Goal: Transaction & Acquisition: Purchase product/service

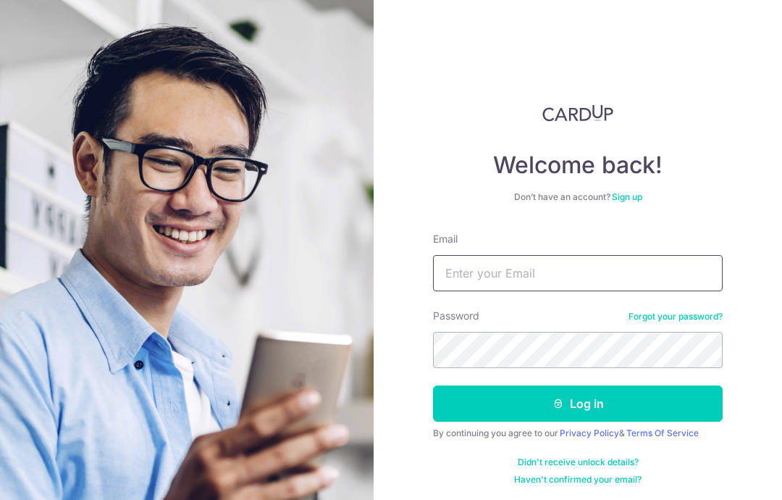
type input "Vicky.ananta@gmail.com"
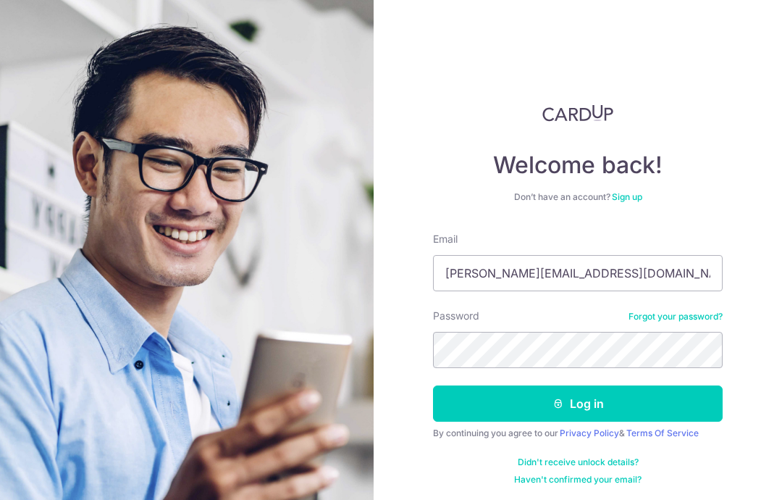
click at [650, 393] on button "Log in" at bounding box center [578, 403] width 290 height 36
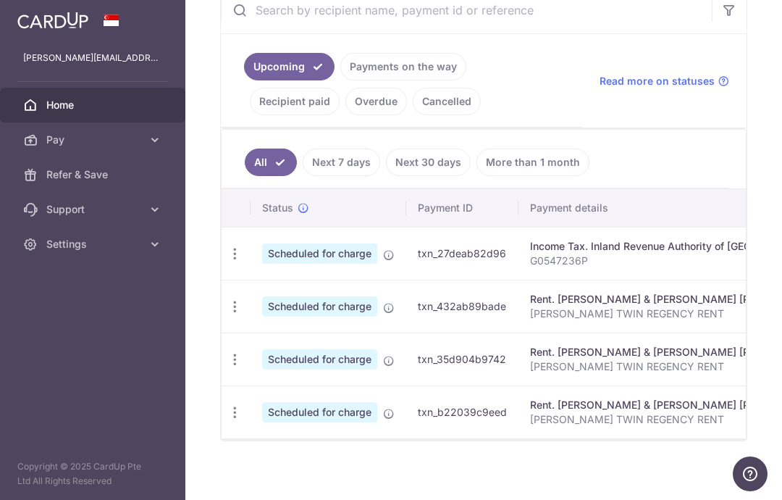
click at [227, 261] on icon "button" at bounding box center [234, 253] width 15 height 15
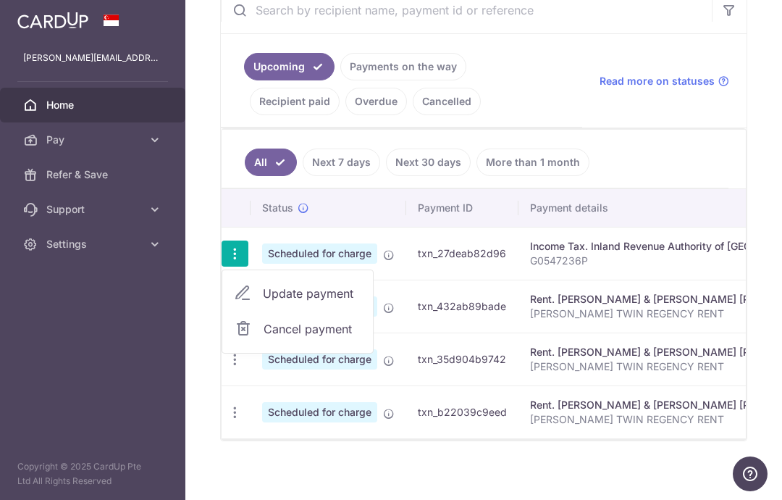
click at [263, 302] on span "Update payment" at bounding box center [312, 293] width 99 height 17
radio input "true"
type input "7,025.35"
type input "19/08/2025"
type input "G0547236P"
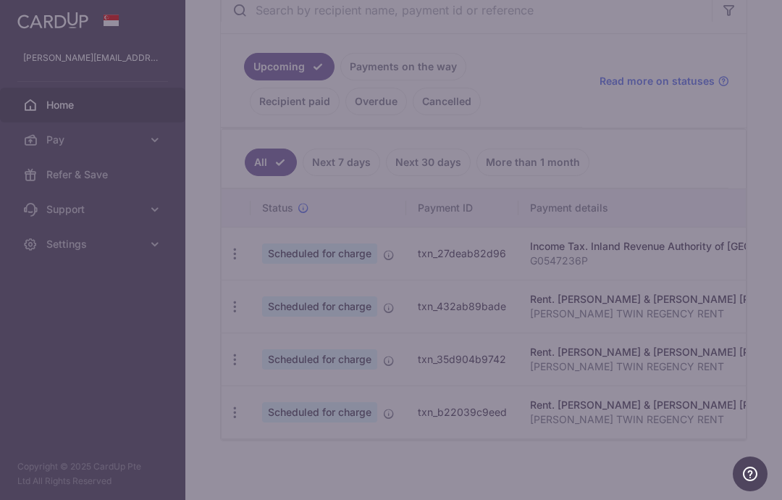
type input "17PTAX25"
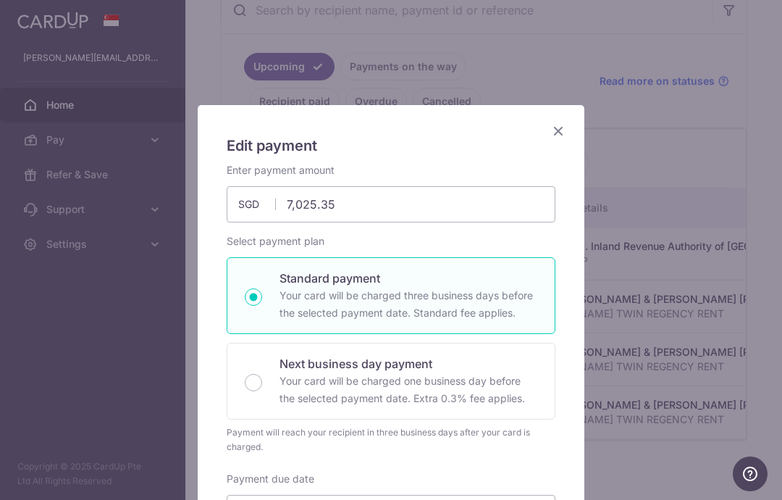
click at [564, 130] on icon "Close" at bounding box center [558, 131] width 17 height 18
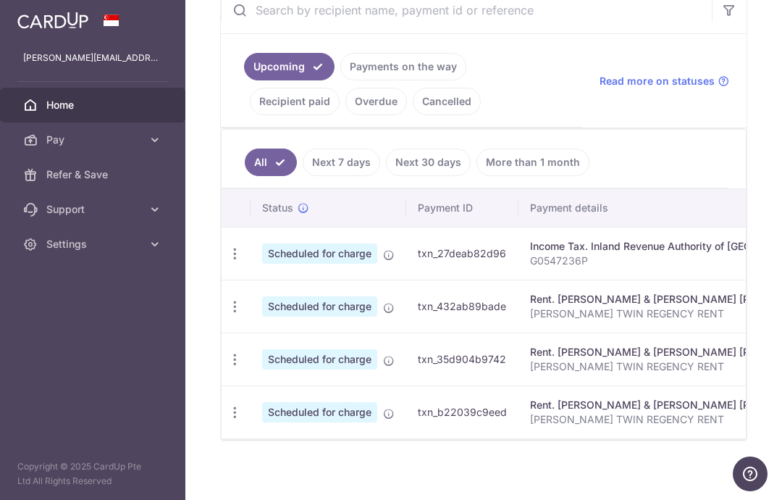
click at [227, 261] on icon "button" at bounding box center [234, 253] width 15 height 15
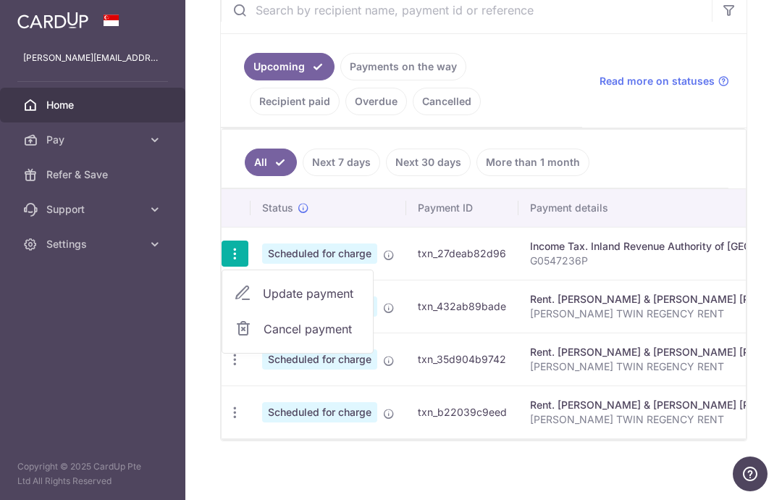
click at [264, 336] on span "Cancel payment" at bounding box center [312, 328] width 97 height 17
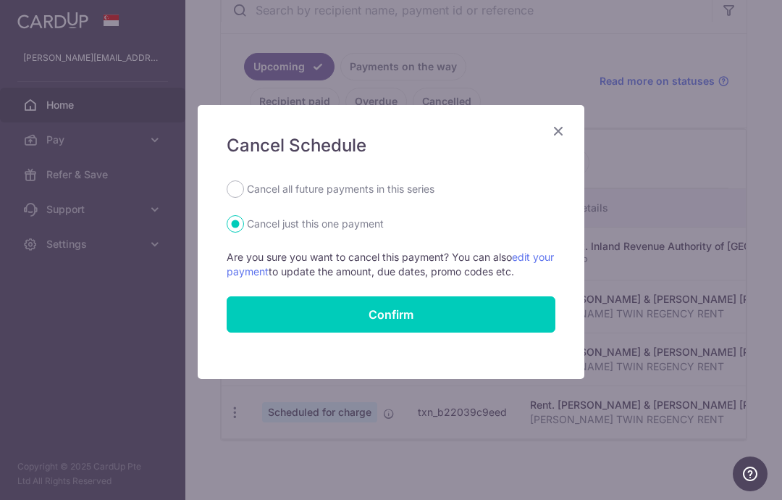
click at [393, 188] on label "Cancel all future payments in this series" at bounding box center [341, 188] width 188 height 17
click at [244, 188] on input "Cancel all future payments in this series" at bounding box center [235, 188] width 17 height 17
radio input "true"
click at [414, 313] on input "Confirm" at bounding box center [391, 314] width 329 height 36
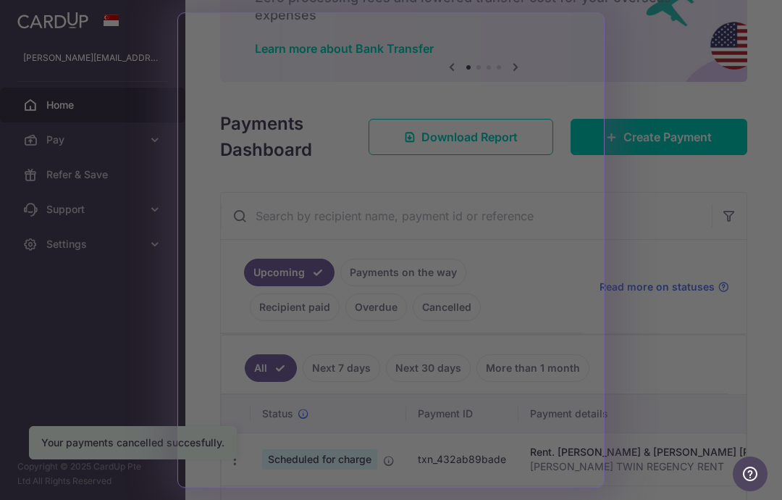
scroll to position [121, 0]
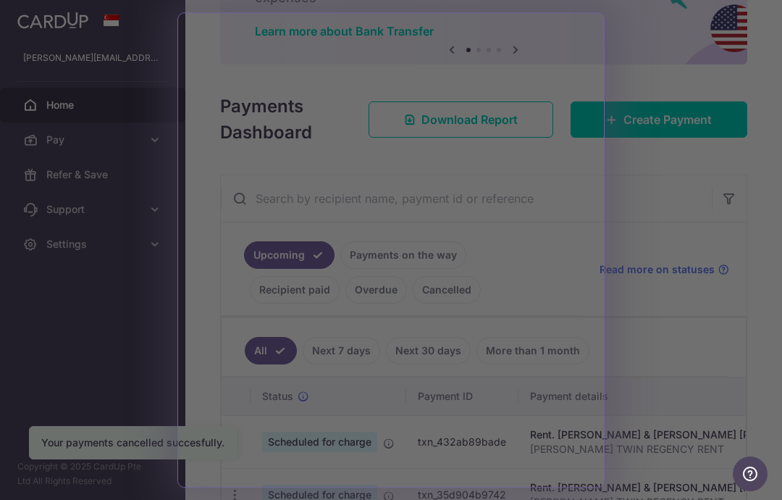
click at [662, 68] on div at bounding box center [395, 252] width 790 height 505
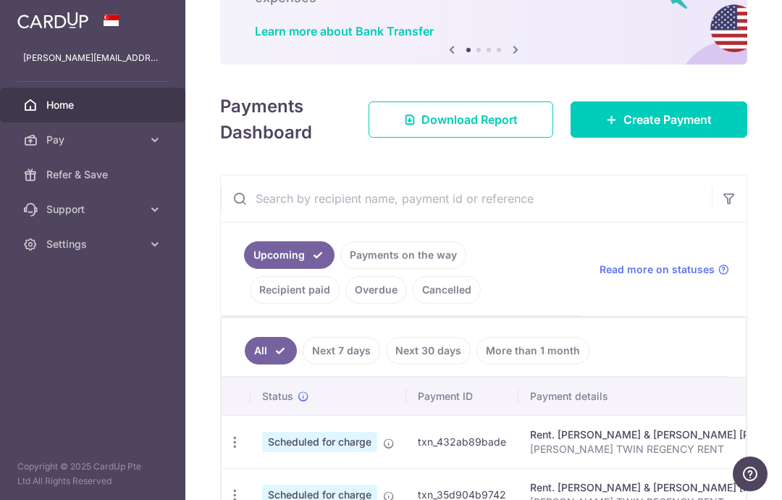
click at [670, 128] on span "Create Payment" at bounding box center [668, 119] width 88 height 17
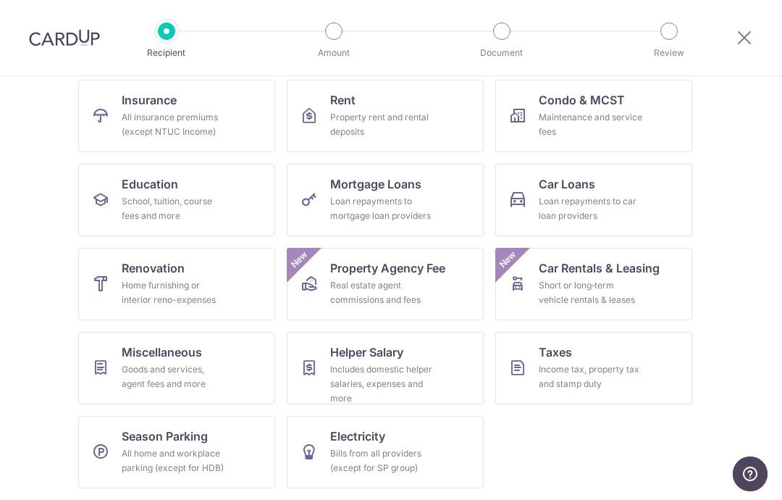
scroll to position [148, 0]
click at [618, 367] on div "Income tax, property tax and stamp duty" at bounding box center [591, 376] width 104 height 29
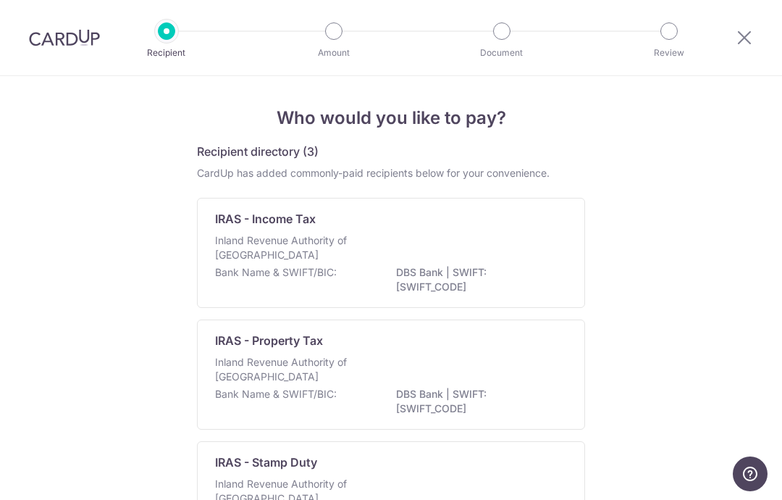
click at [490, 265] on div "Inland Revenue Authority of Singapore" at bounding box center [391, 249] width 352 height 32
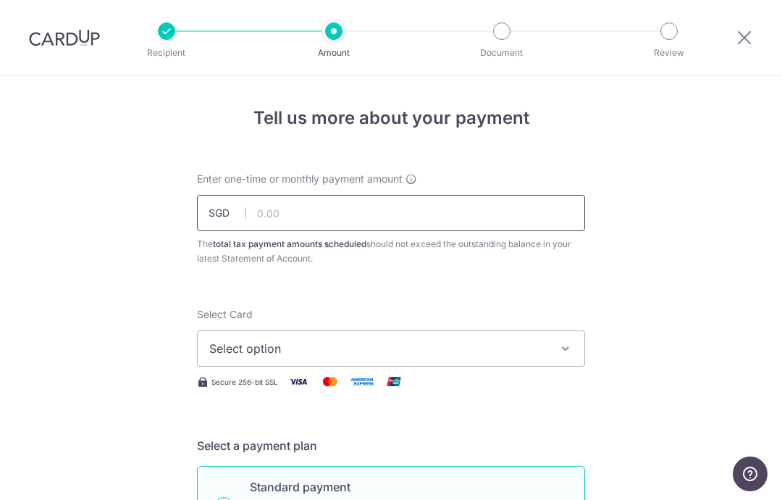
click at [371, 213] on input "text" at bounding box center [391, 213] width 388 height 36
click at [542, 347] on span "Select option" at bounding box center [378, 348] width 338 height 17
type input "7,025.35"
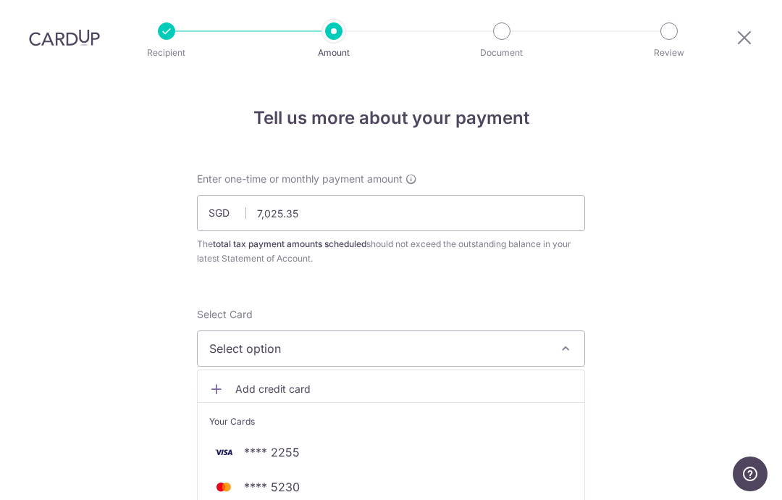
click at [369, 454] on span "**** 2255" at bounding box center [391, 451] width 364 height 17
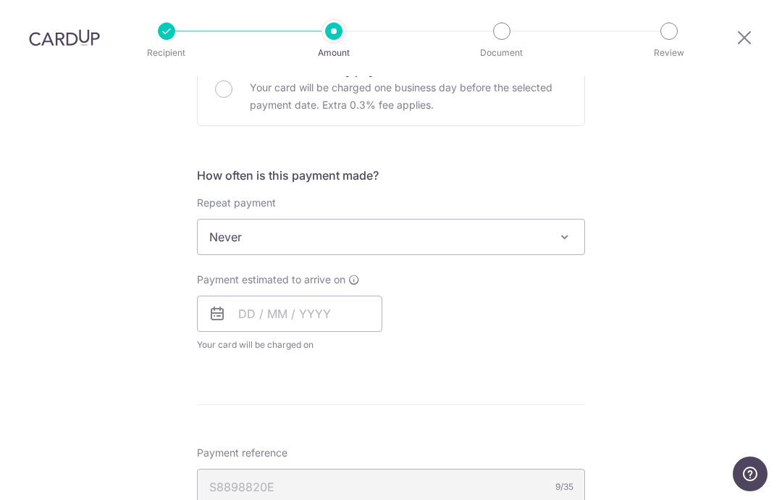
scroll to position [506, 0]
click at [238, 318] on input "text" at bounding box center [289, 312] width 185 height 36
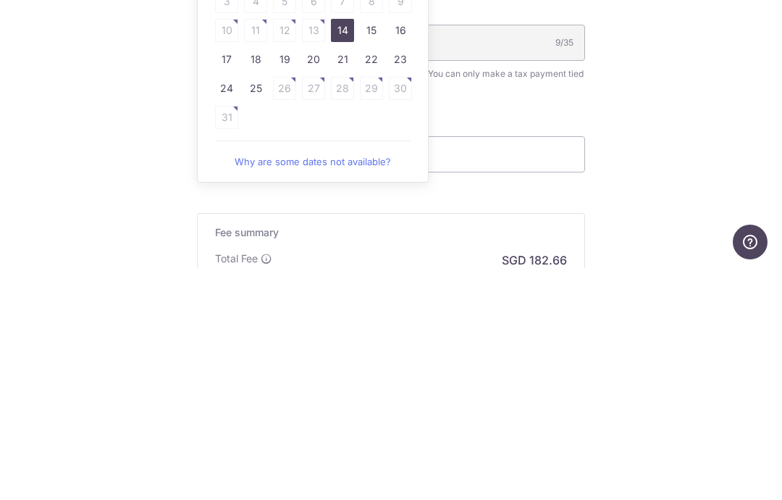
scroll to position [704, 0]
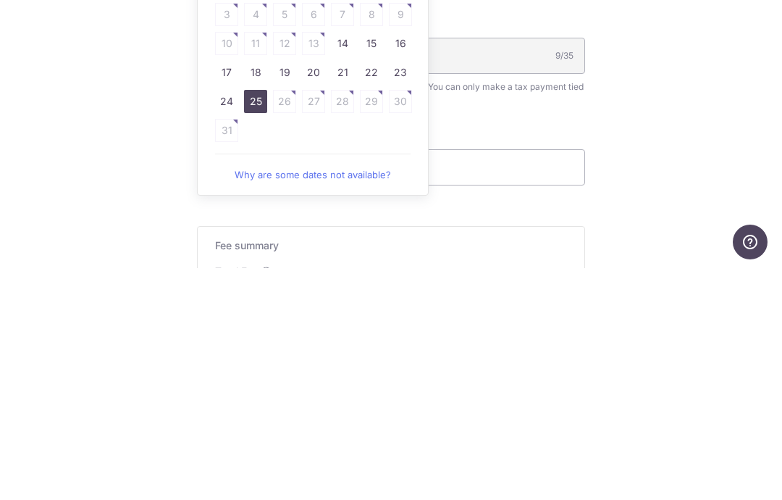
click at [258, 322] on link "25" at bounding box center [255, 333] width 23 height 23
type input "[DATE]"
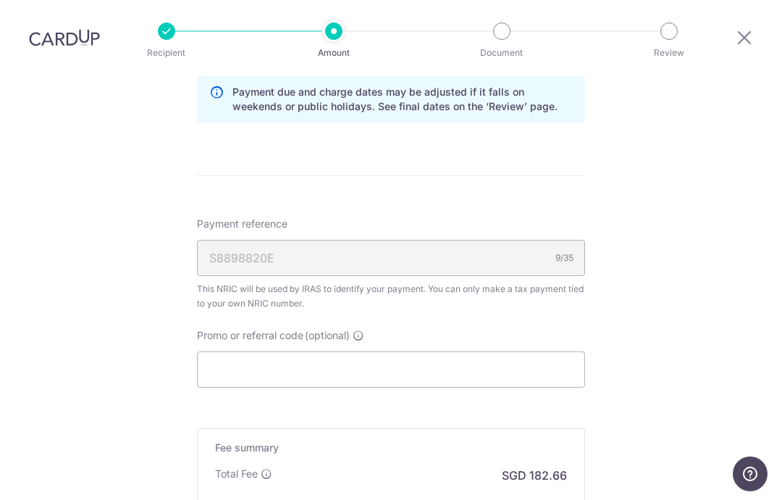
scroll to position [795, 0]
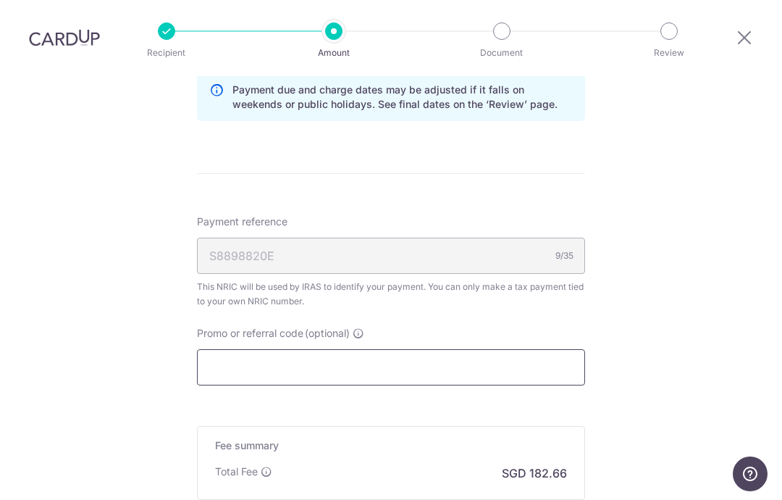
click at [420, 377] on input "Promo or referral code (optional)" at bounding box center [391, 367] width 388 height 36
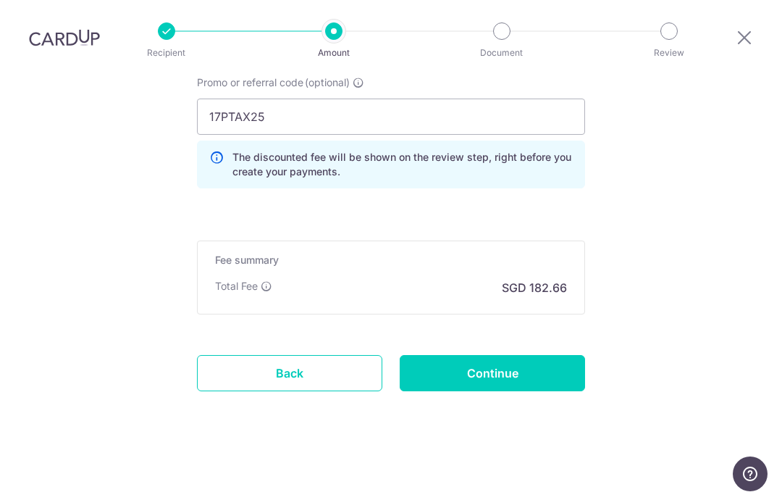
scroll to position [1052, 0]
type input "17PTAX25"
click at [508, 373] on input "Continue" at bounding box center [492, 373] width 185 height 36
type input "Create Schedule"
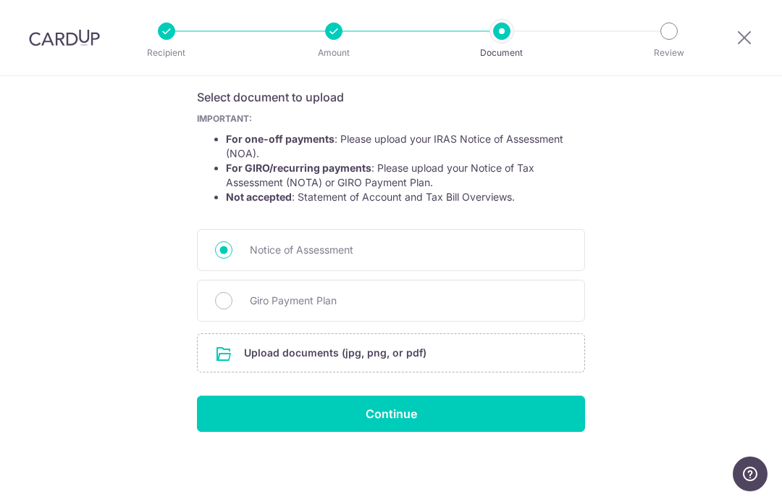
scroll to position [246, 0]
click at [490, 351] on input "file" at bounding box center [391, 353] width 387 height 38
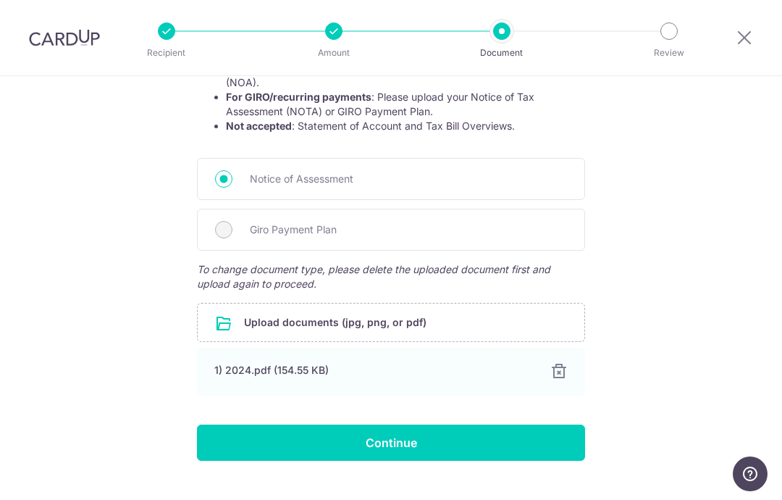
scroll to position [319, 0]
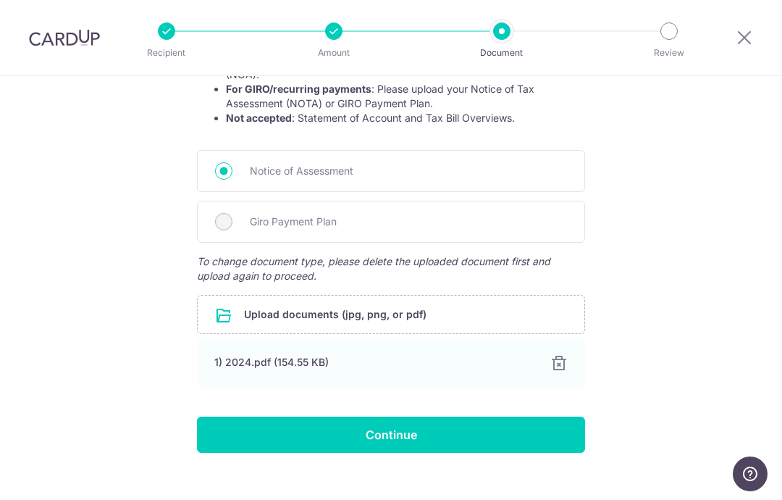
click at [408, 437] on input "Continue" at bounding box center [391, 434] width 388 height 36
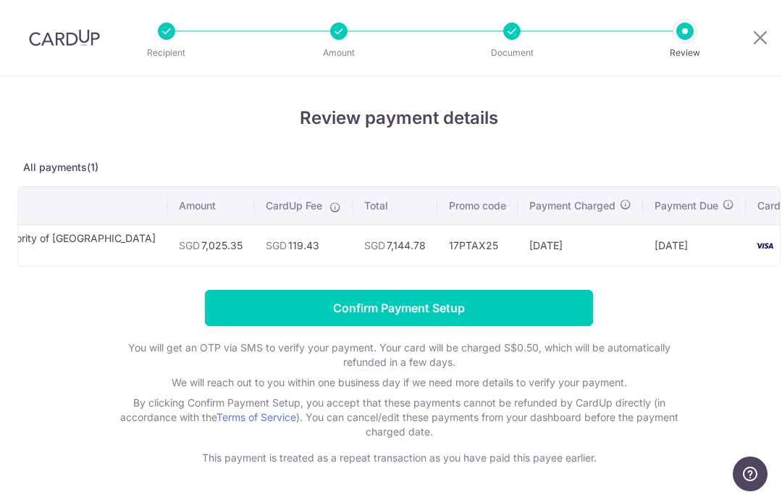
scroll to position [0, 116]
click at [416, 322] on input "Confirm Payment Setup" at bounding box center [399, 308] width 388 height 36
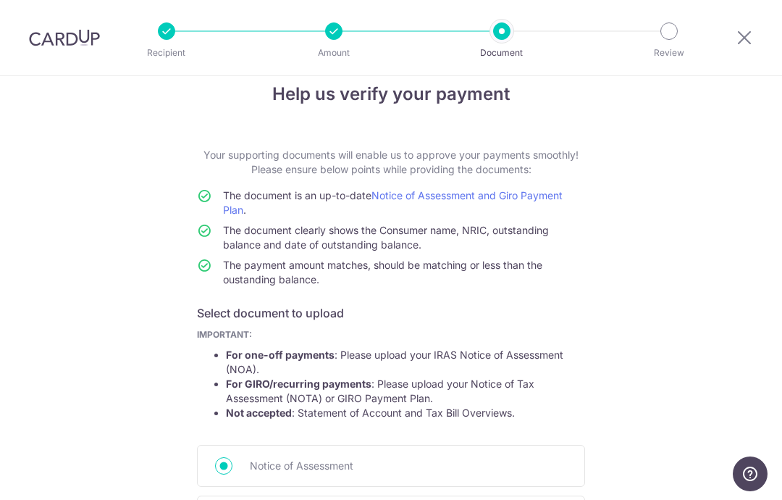
scroll to position [33, 0]
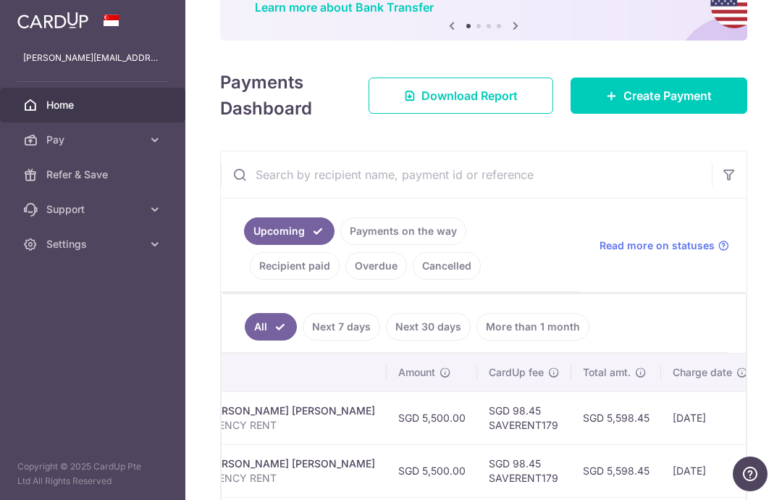
scroll to position [130, 0]
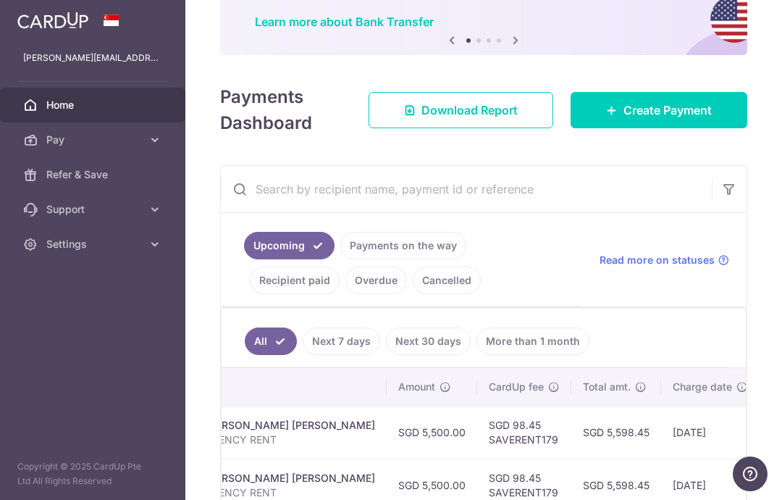
click at [668, 119] on span "Create Payment" at bounding box center [668, 109] width 88 height 17
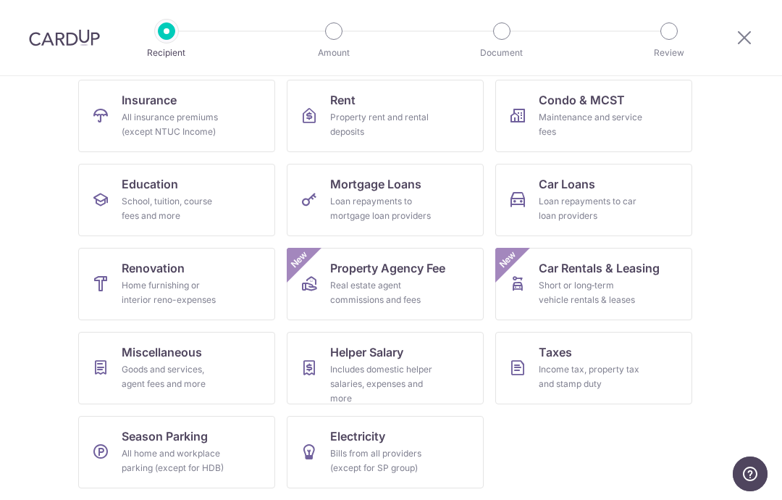
scroll to position [148, 0]
click at [587, 368] on div "Income tax, property tax and stamp duty" at bounding box center [591, 376] width 104 height 29
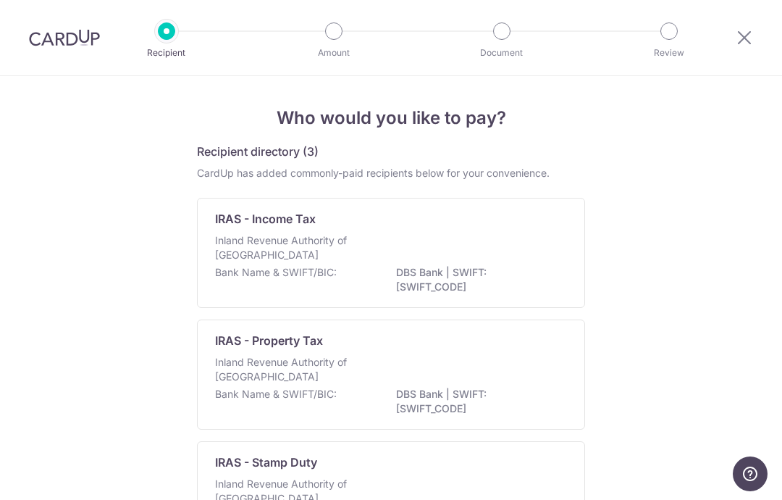
click at [459, 263] on div "Inland Revenue Authority of Singapore" at bounding box center [391, 249] width 352 height 32
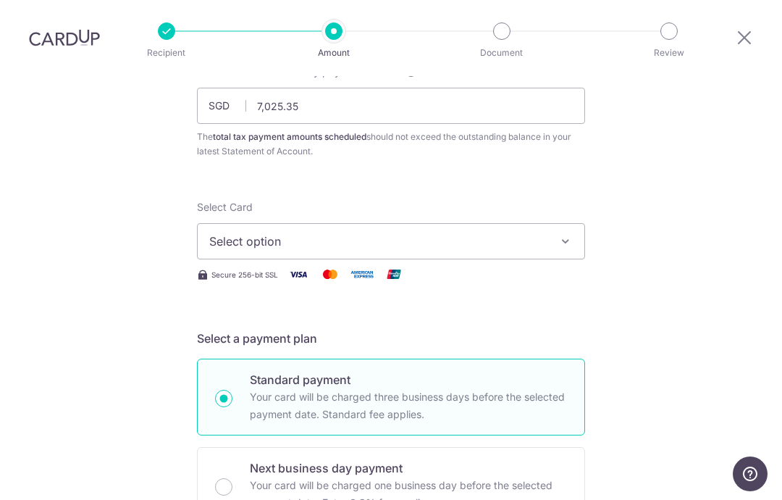
scroll to position [108, 0]
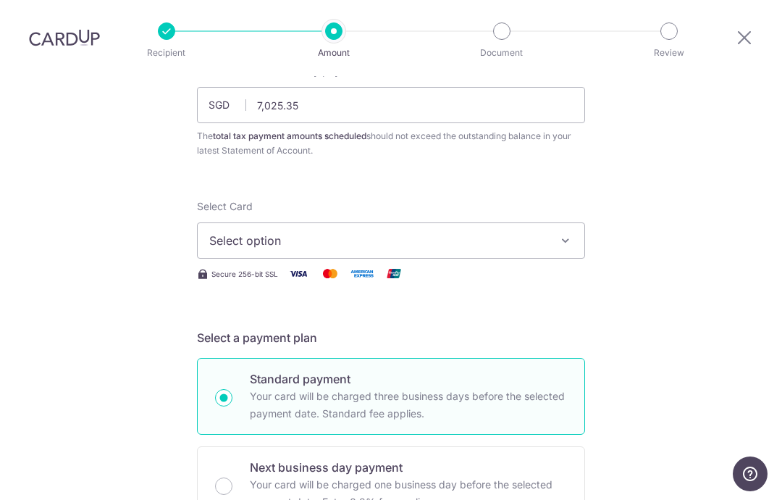
click at [550, 246] on button "Select option" at bounding box center [391, 240] width 388 height 36
type input "7,025.35"
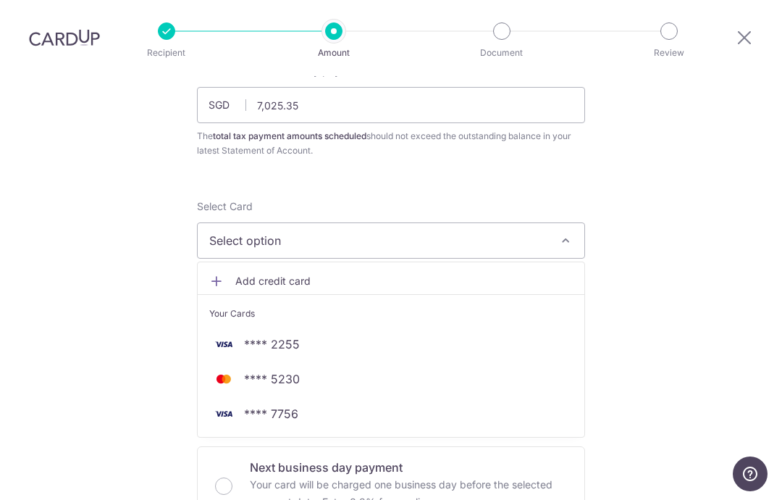
click at [358, 348] on span "**** 2255" at bounding box center [391, 343] width 364 height 17
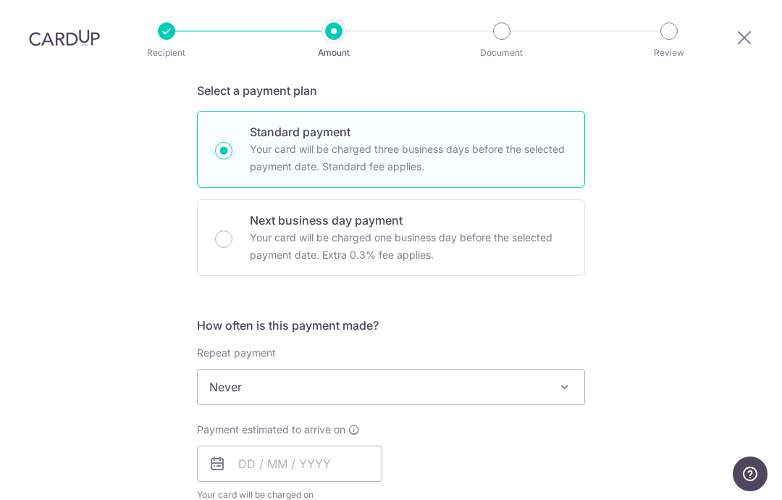
scroll to position [358, 0]
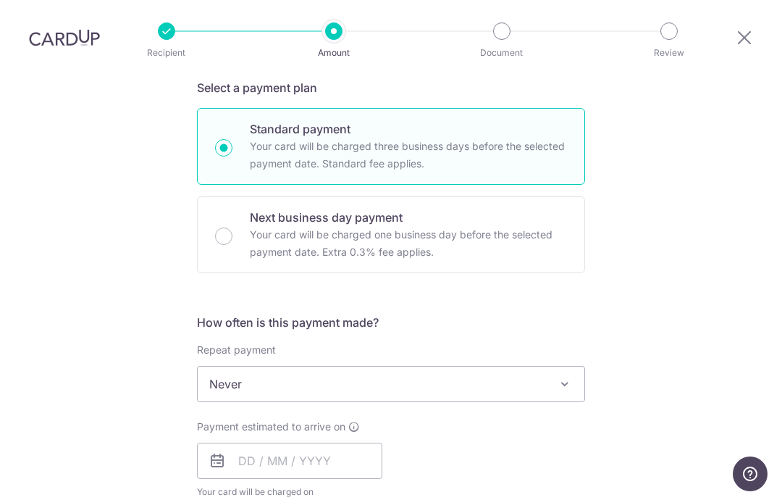
click at [470, 390] on span "Never" at bounding box center [391, 383] width 387 height 35
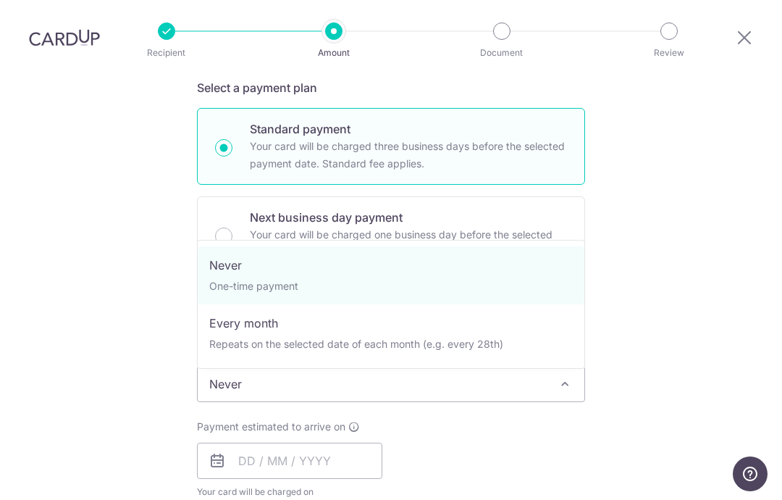
select select "3"
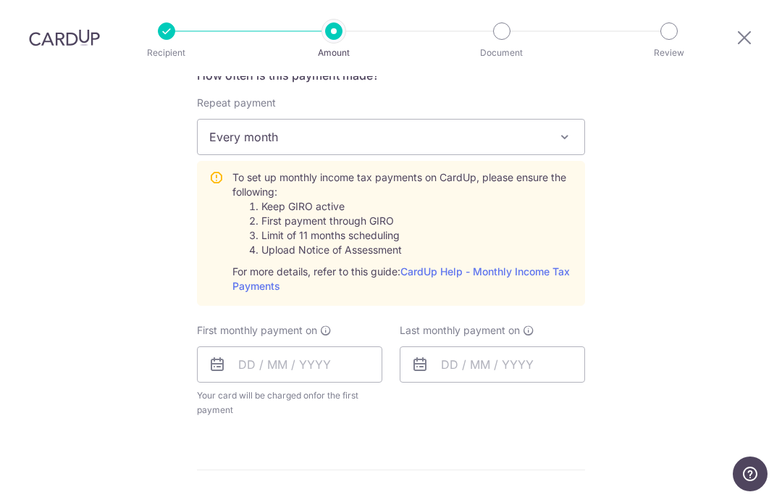
scroll to position [609, 0]
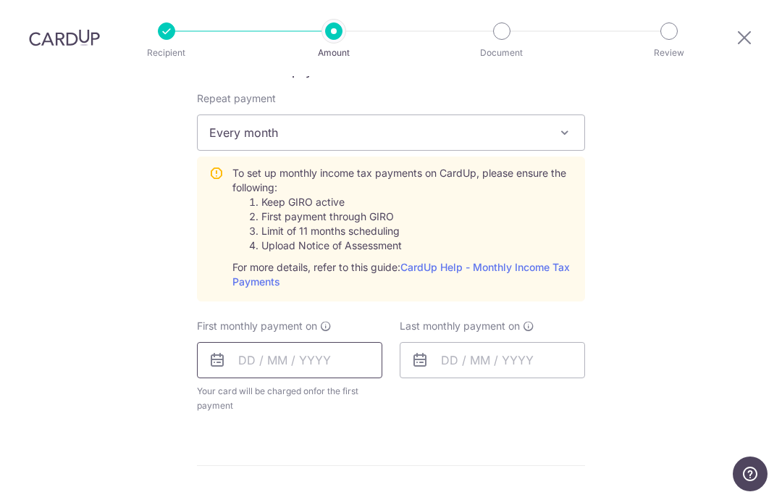
click at [246, 370] on input "text" at bounding box center [289, 360] width 185 height 36
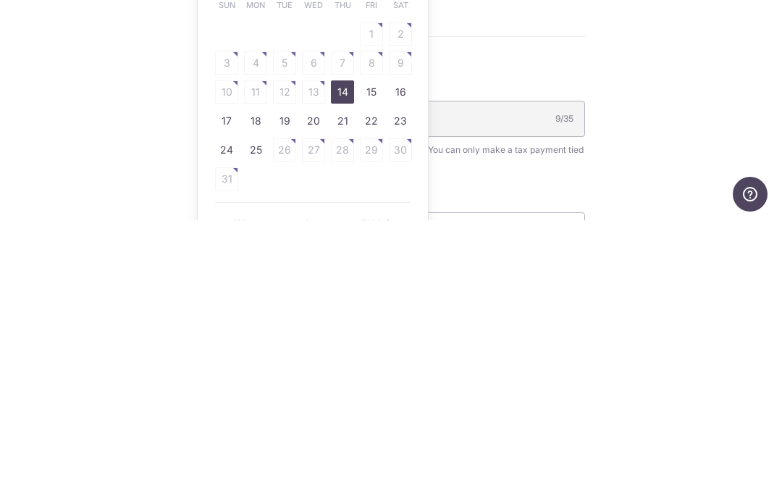
scroll to position [760, 0]
click at [259, 416] on link "25" at bounding box center [255, 427] width 23 height 23
type input "25/08/2025"
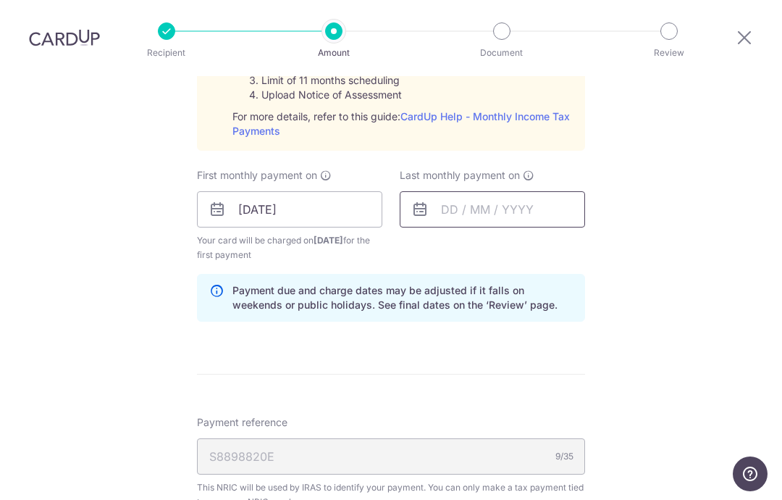
click at [452, 212] on input "text" at bounding box center [492, 209] width 185 height 36
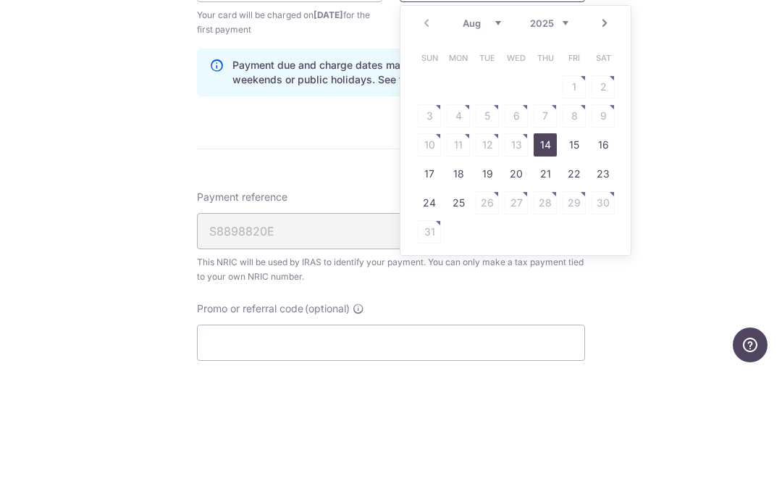
scroll to position [855, 0]
click at [605, 145] on link "Next" at bounding box center [604, 153] width 17 height 17
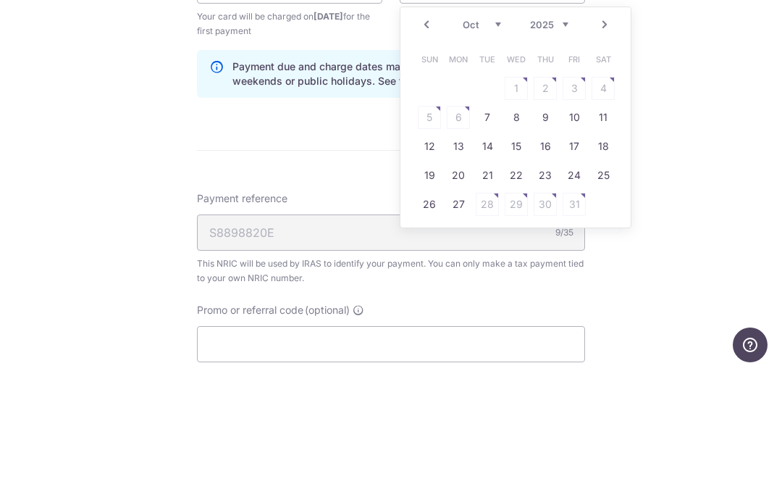
click at [606, 145] on link "Next" at bounding box center [604, 153] width 17 height 17
click at [607, 145] on link "Next" at bounding box center [604, 153] width 17 height 17
click at [605, 145] on link "Next" at bounding box center [604, 153] width 17 height 17
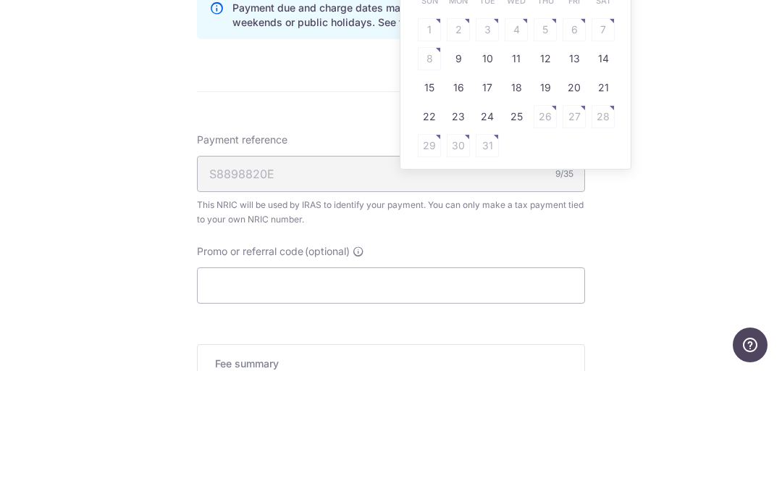
scroll to position [912, 0]
click at [493, 235] on link "24" at bounding box center [487, 246] width 23 height 23
type input "24/03/2026"
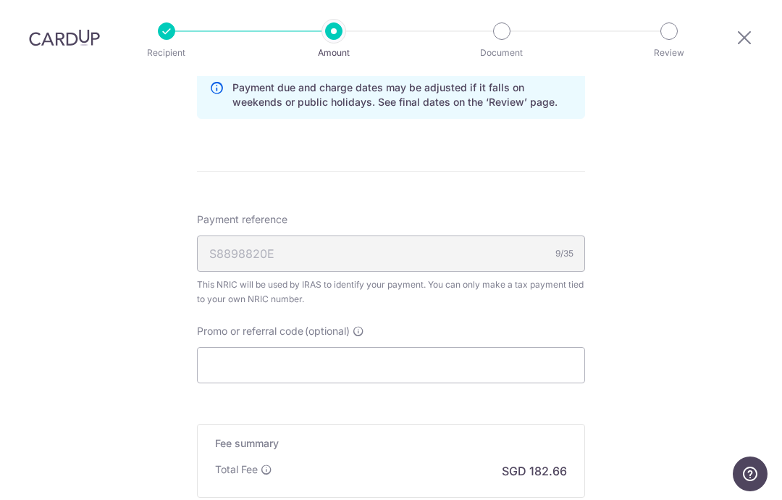
scroll to position [965, 0]
click at [450, 362] on input "Promo or referral code (optional)" at bounding box center [391, 363] width 388 height 36
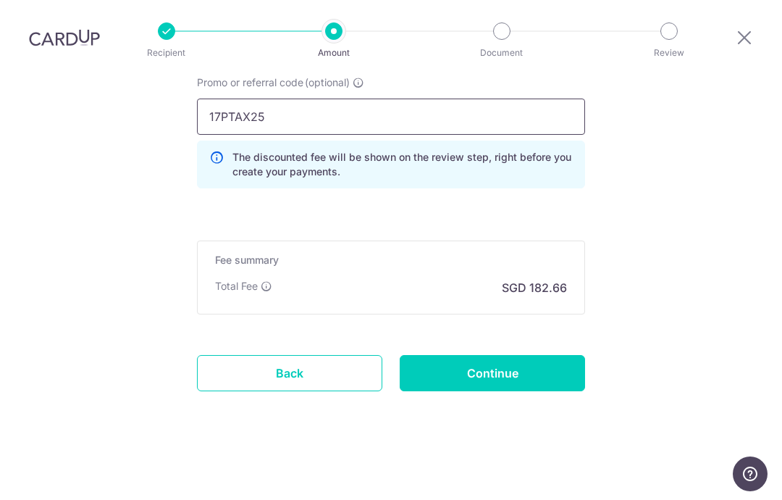
type input "17PTAX25"
click at [514, 368] on input "Continue" at bounding box center [492, 373] width 185 height 36
type input "Create Schedule"
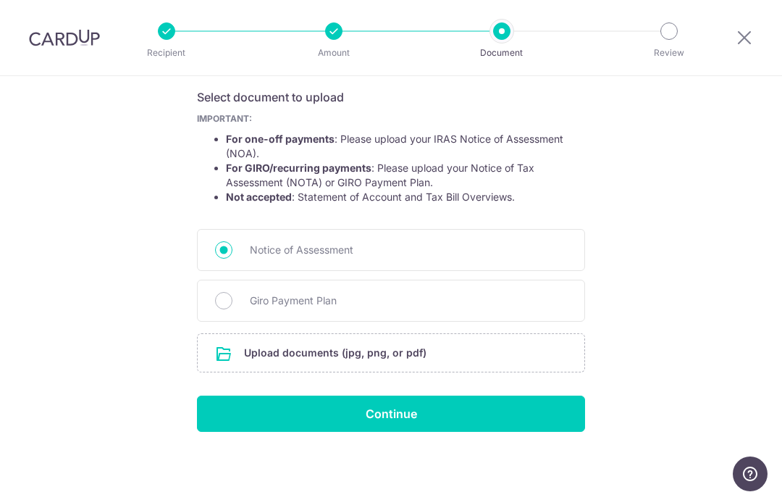
scroll to position [246, 0]
click at [448, 347] on input "file" at bounding box center [391, 353] width 387 height 38
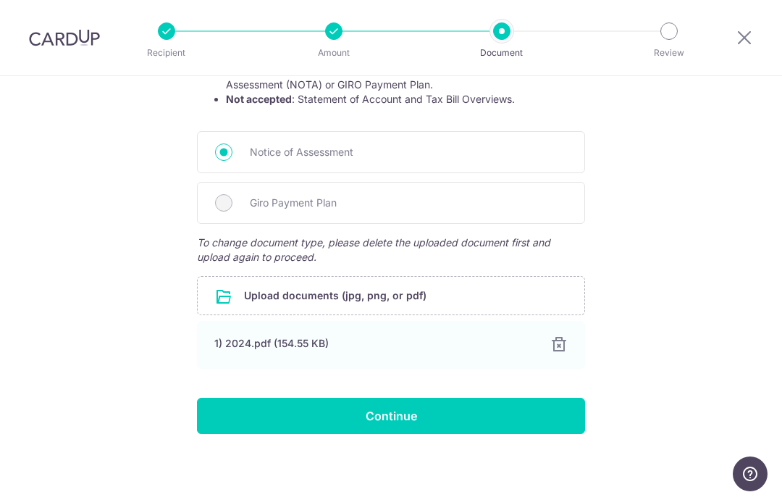
scroll to position [342, 0]
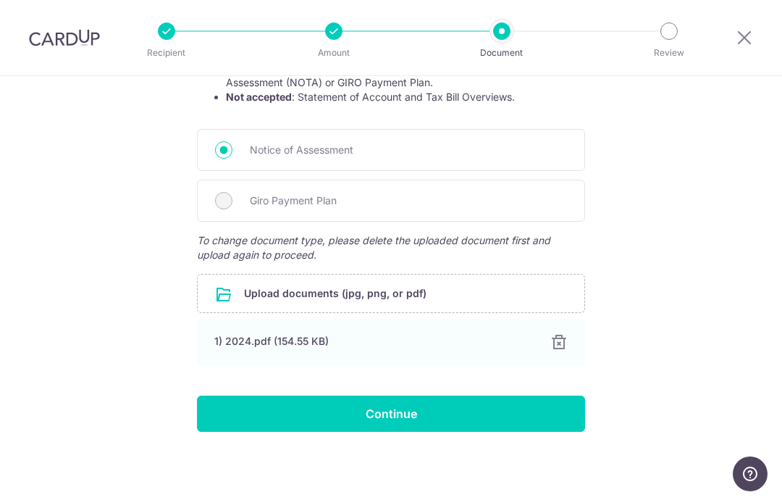
click at [494, 419] on input "Continue" at bounding box center [391, 413] width 388 height 36
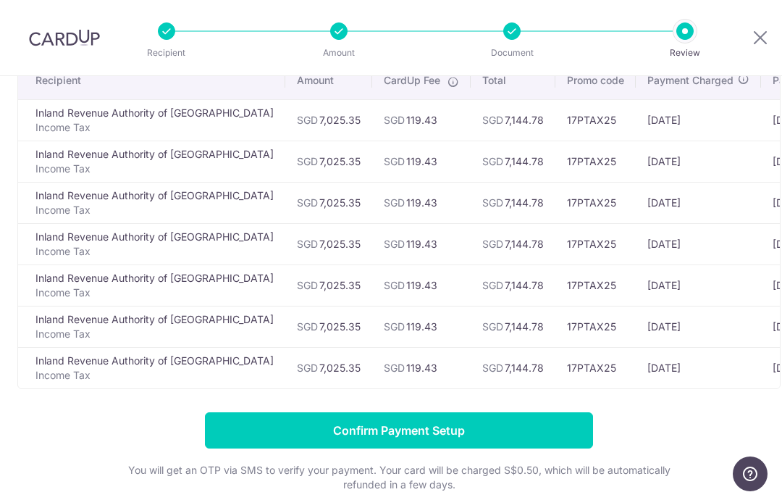
scroll to position [126, 0]
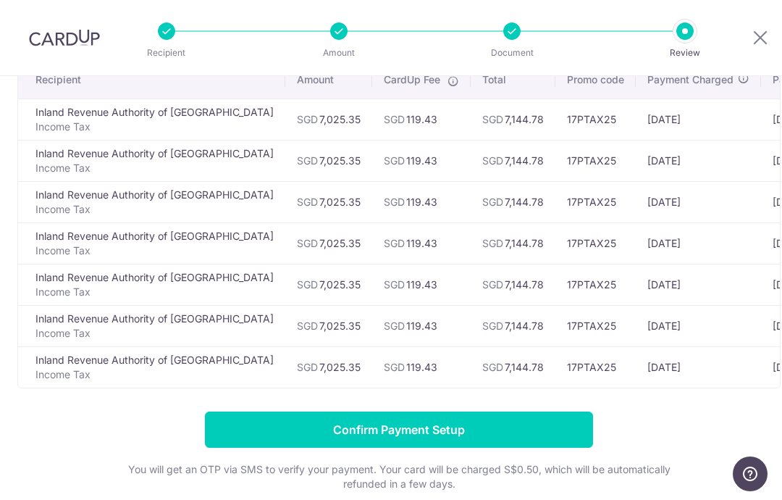
click at [527, 433] on input "Confirm Payment Setup" at bounding box center [399, 429] width 388 height 36
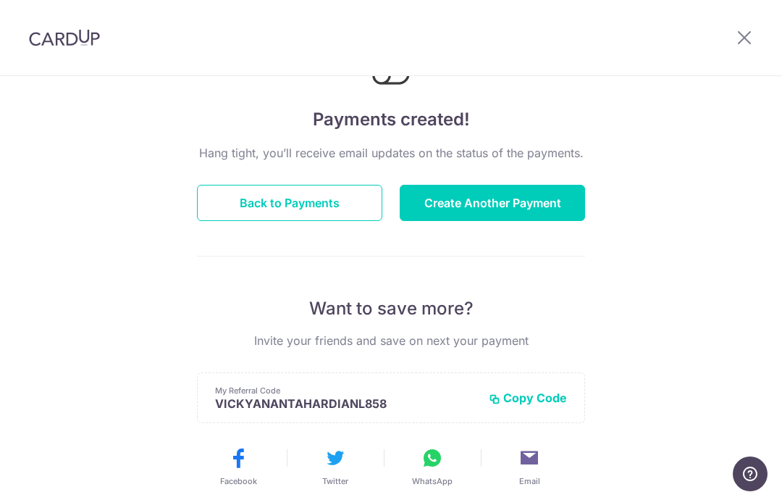
scroll to position [81, 0]
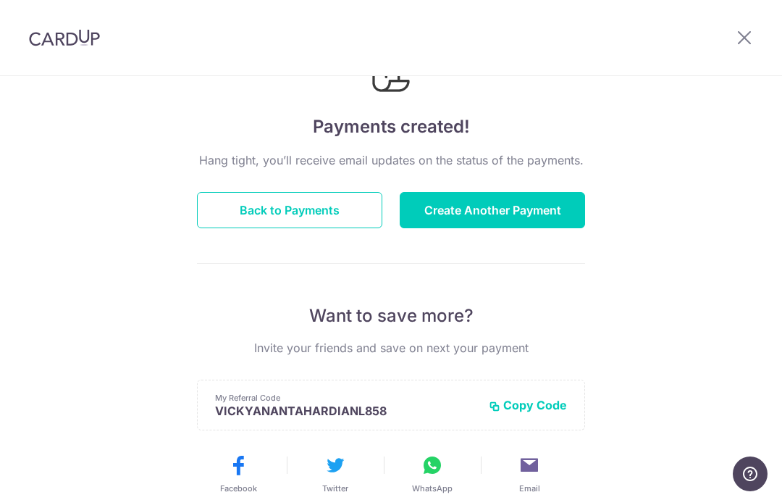
click at [297, 217] on button "Back to Payments" at bounding box center [289, 210] width 185 height 36
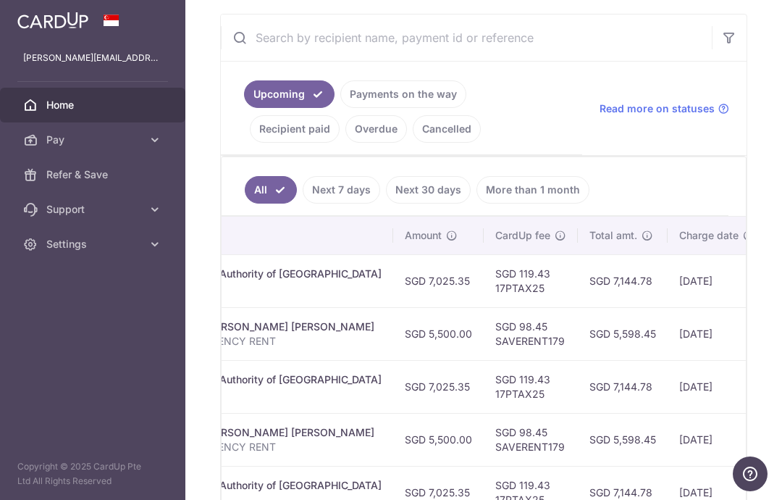
scroll to position [284, 0]
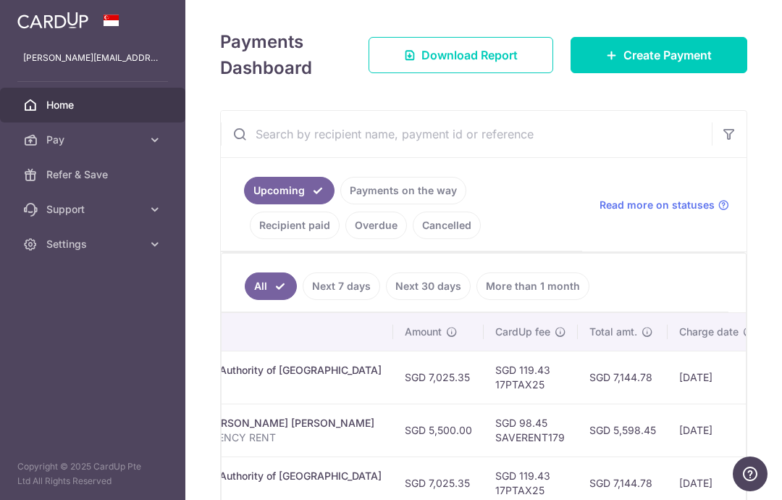
scroll to position [183, 0]
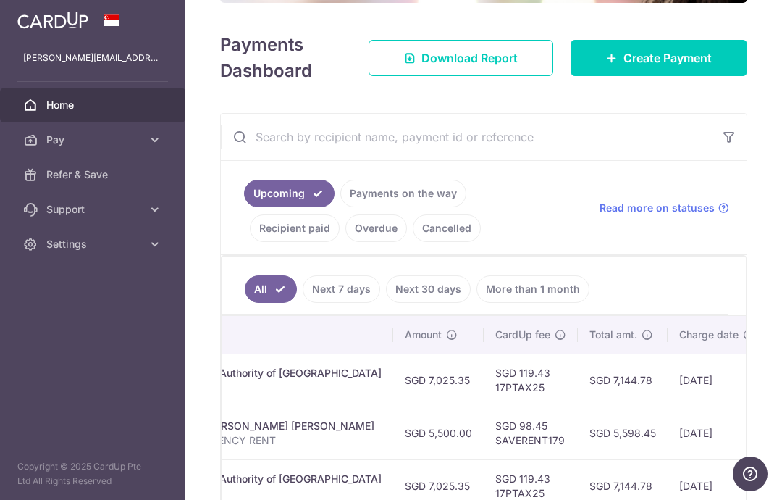
click at [477, 303] on link "More than 1 month" at bounding box center [533, 289] width 113 height 28
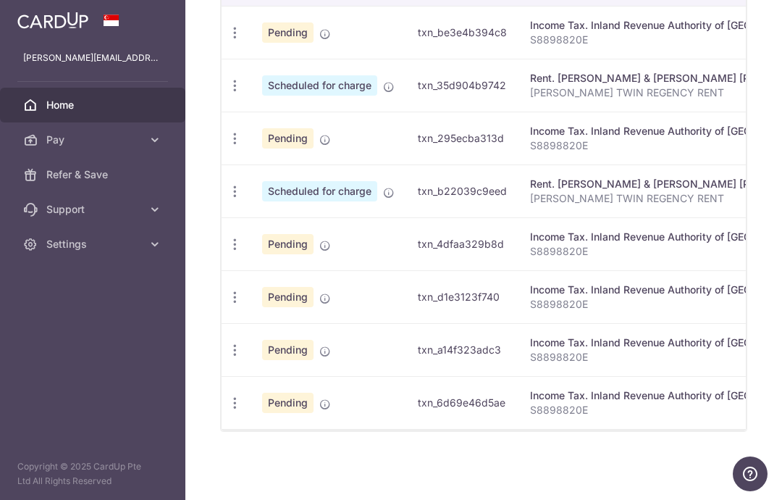
scroll to position [0, 0]
click at [227, 41] on icon "button" at bounding box center [234, 32] width 15 height 15
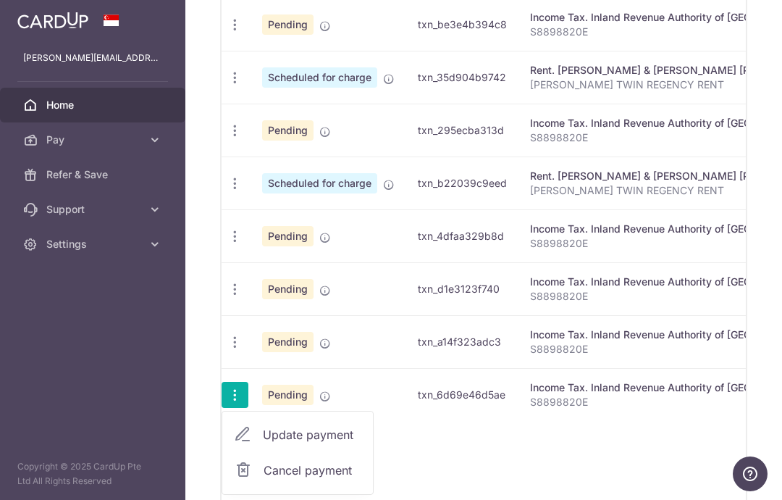
click at [264, 477] on span "Cancel payment" at bounding box center [312, 469] width 97 height 17
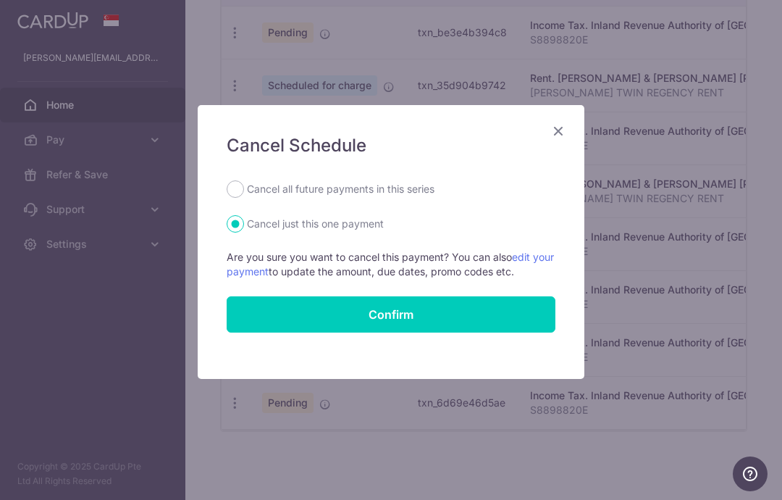
click at [553, 134] on icon "Close" at bounding box center [558, 131] width 17 height 18
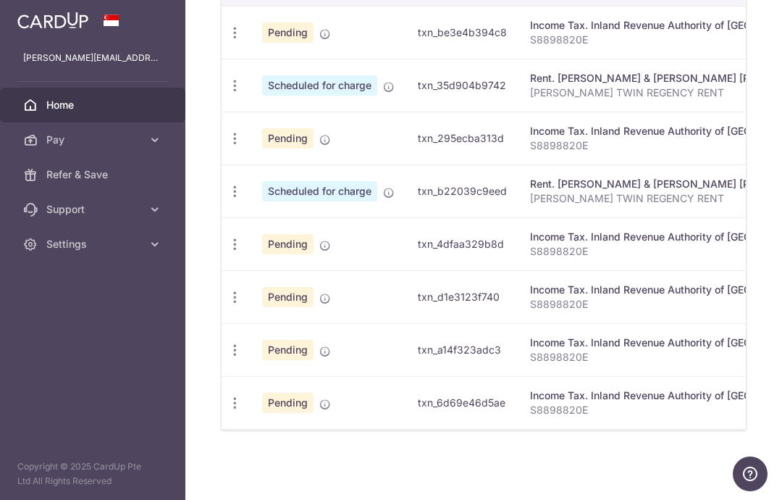
click at [227, 41] on icon "button" at bounding box center [234, 32] width 15 height 15
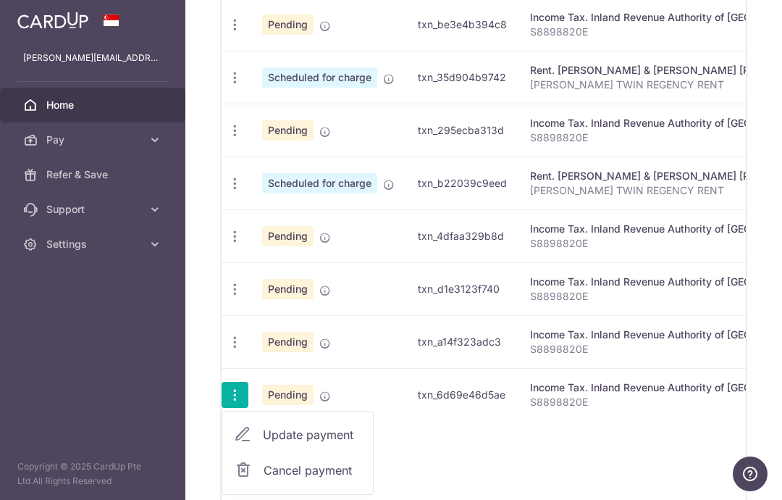
click at [263, 441] on span "Update payment" at bounding box center [312, 434] width 99 height 17
radio input "true"
type input "7,025.35"
type input "23/02/2026"
type input "S8898820E"
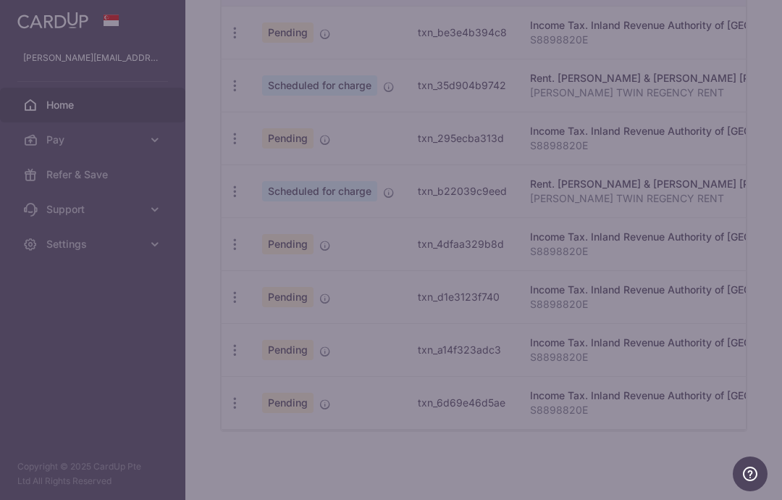
type input "17PTAX25"
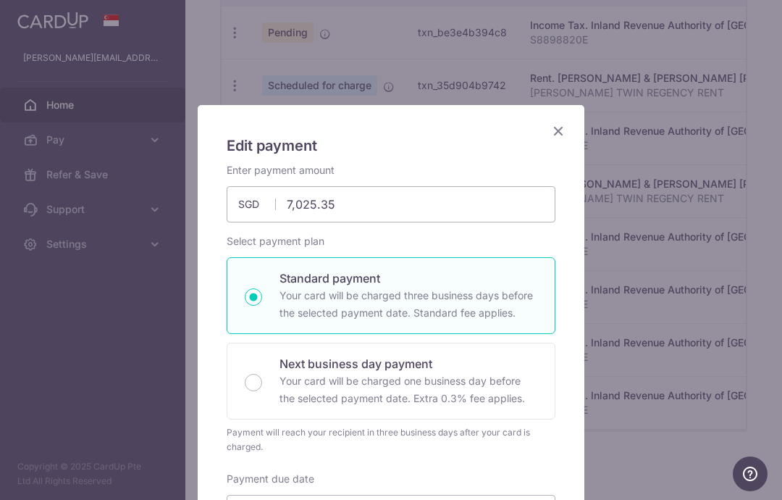
click at [562, 124] on icon "Close" at bounding box center [558, 131] width 17 height 18
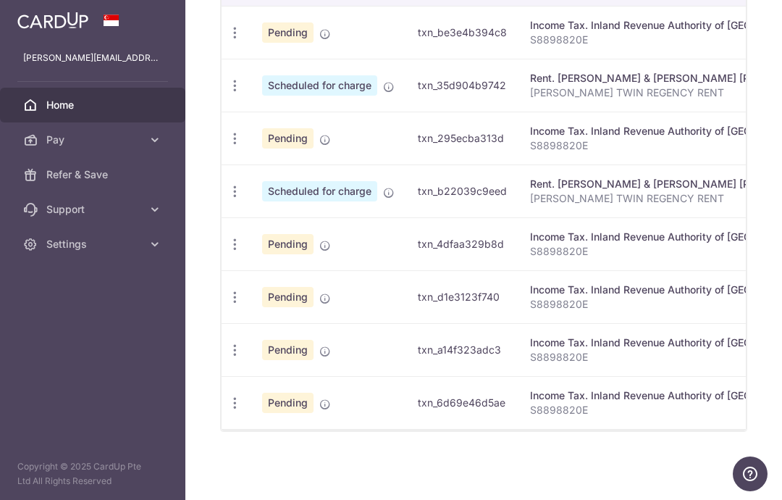
click at [222, 398] on div "Update payment Cancel payment" at bounding box center [235, 403] width 27 height 27
click at [251, 405] on td "Pending" at bounding box center [329, 402] width 156 height 53
click at [227, 41] on icon "button" at bounding box center [234, 32] width 15 height 15
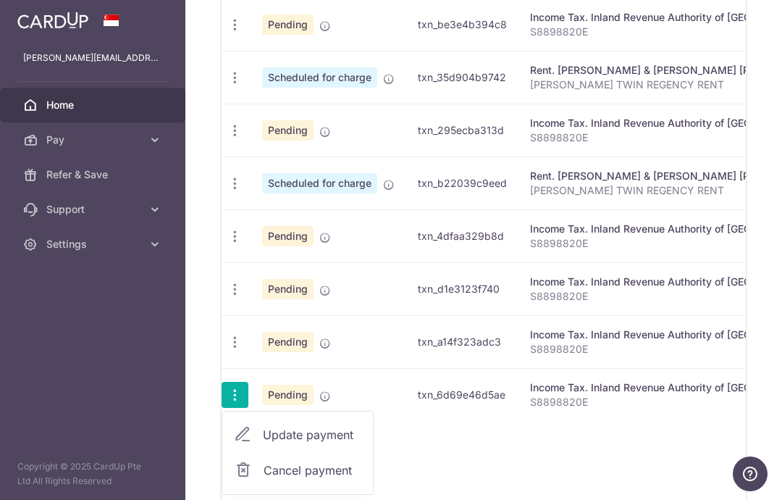
click at [264, 476] on span "Cancel payment" at bounding box center [312, 469] width 97 height 17
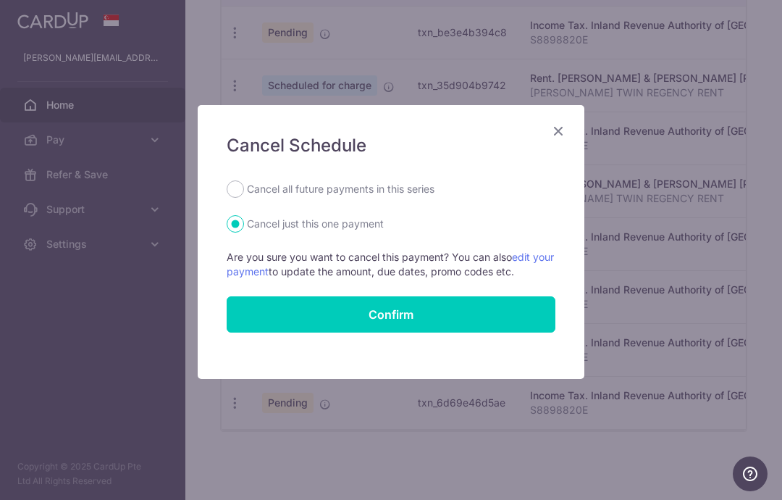
click at [427, 187] on label "Cancel all future payments in this series" at bounding box center [341, 188] width 188 height 17
click at [244, 187] on input "Cancel all future payments in this series" at bounding box center [235, 188] width 17 height 17
radio input "true"
click at [446, 313] on input "Confirm" at bounding box center [391, 314] width 329 height 36
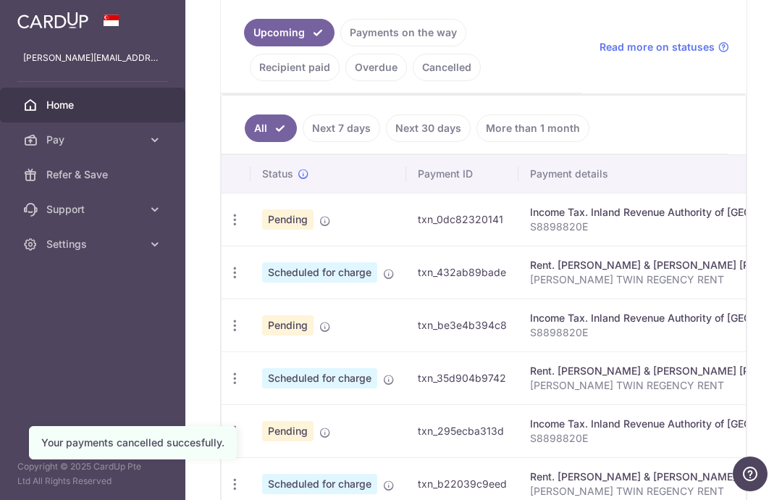
scroll to position [344, 0]
click at [251, 234] on td "Pending" at bounding box center [329, 218] width 156 height 53
click at [227, 220] on icon "button" at bounding box center [234, 218] width 15 height 15
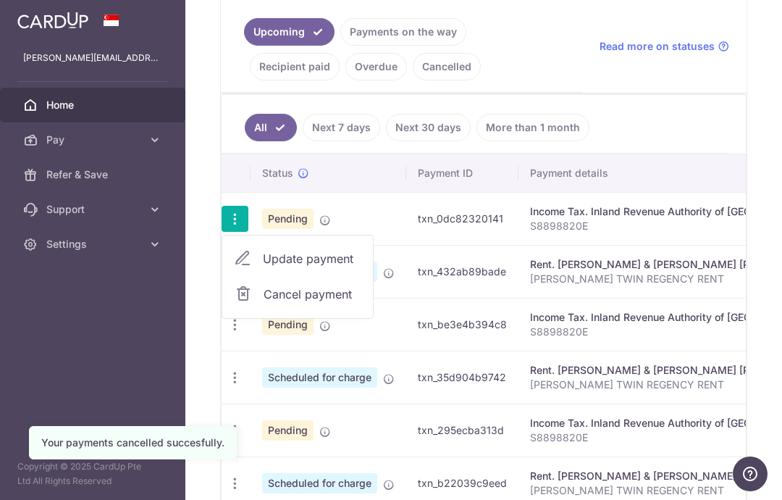
click at [264, 303] on span "Cancel payment" at bounding box center [312, 293] width 97 height 17
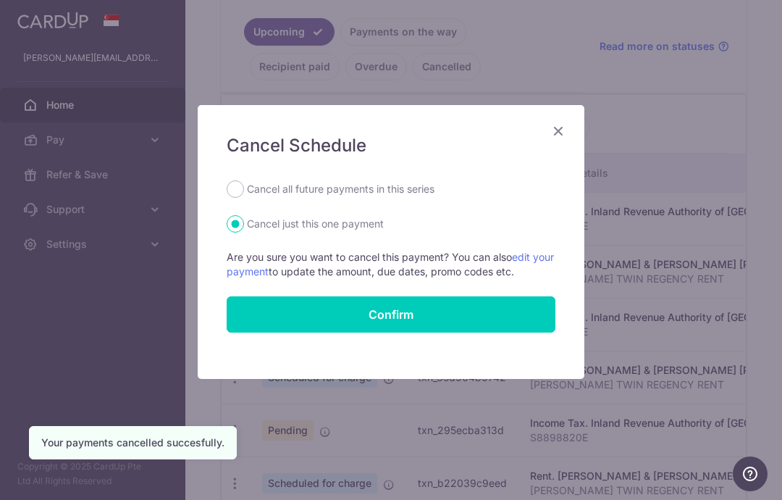
click at [395, 182] on label "Cancel all future payments in this series" at bounding box center [341, 188] width 188 height 17
click at [244, 182] on input "Cancel all future payments in this series" at bounding box center [235, 188] width 17 height 17
radio input "true"
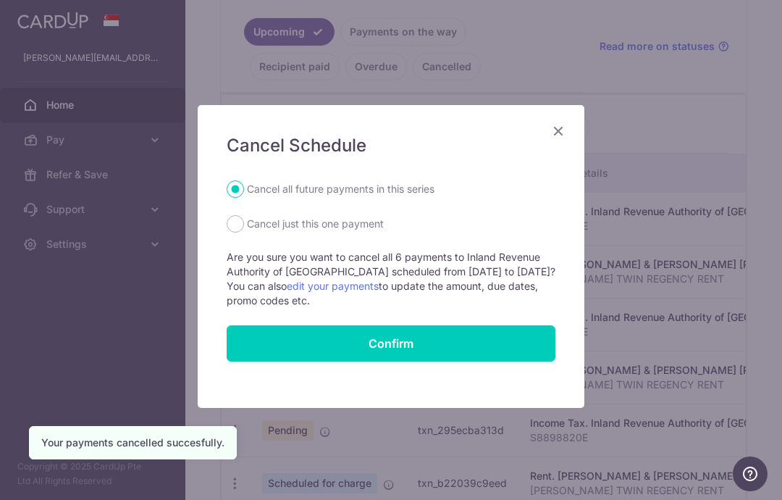
click at [437, 319] on form "Cancel all future payments in this series Cancel just this one payment Are you …" at bounding box center [391, 270] width 329 height 181
click at [437, 344] on input "Confirm" at bounding box center [391, 343] width 329 height 36
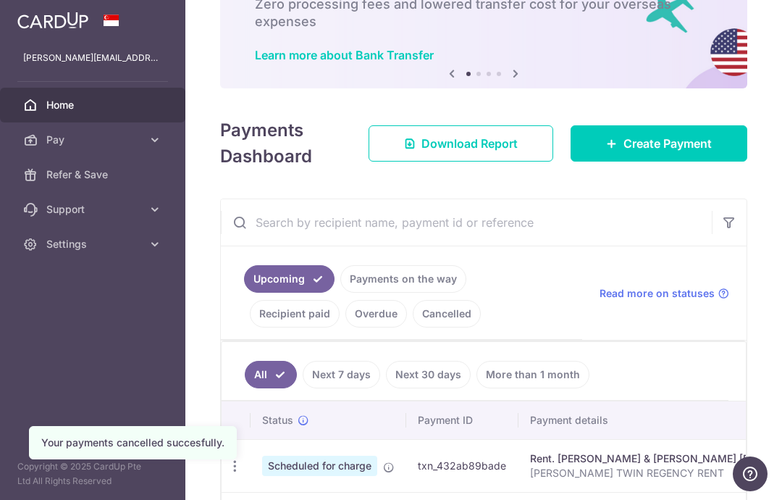
scroll to position [82, 0]
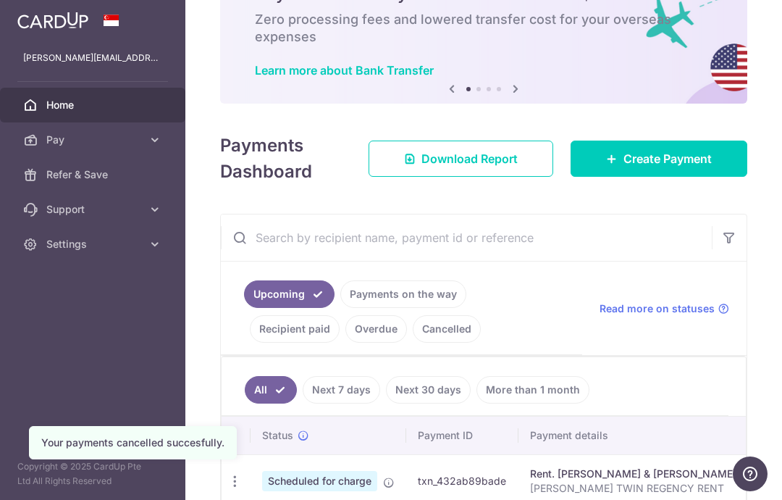
click at [653, 167] on span "Create Payment" at bounding box center [668, 158] width 88 height 17
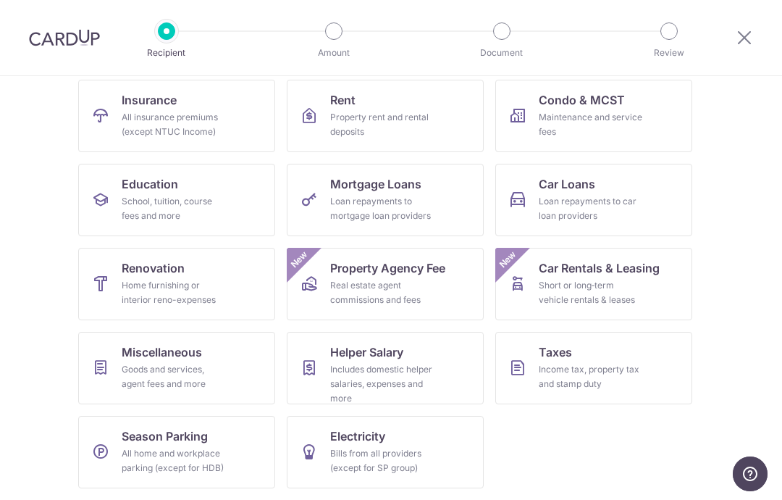
scroll to position [148, 0]
click at [606, 364] on div "Income tax, property tax and stamp duty" at bounding box center [591, 376] width 104 height 29
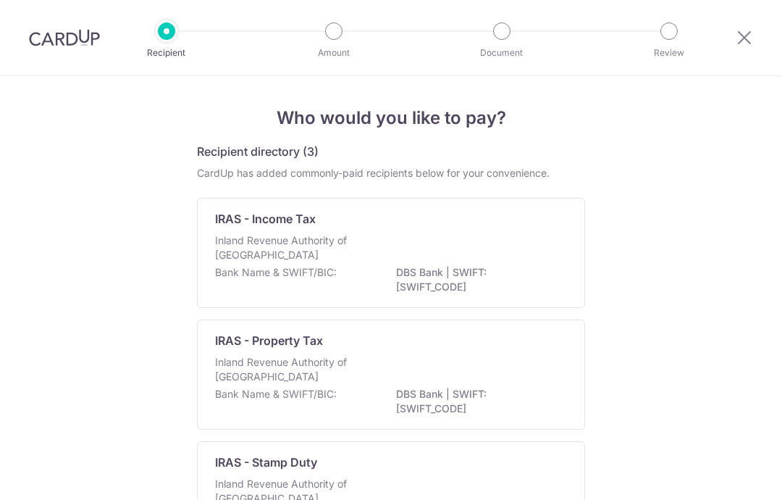
click at [460, 272] on p "DBS Bank | SWIFT: [SWIFT_CODE]" at bounding box center [477, 279] width 162 height 29
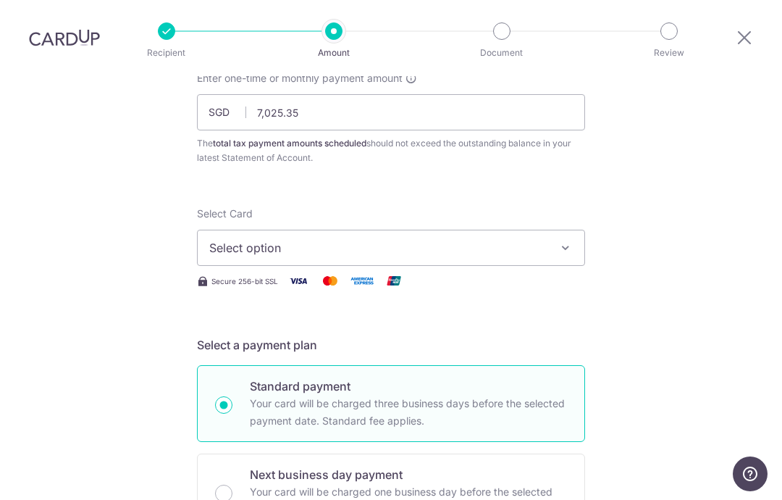
scroll to position [120, 0]
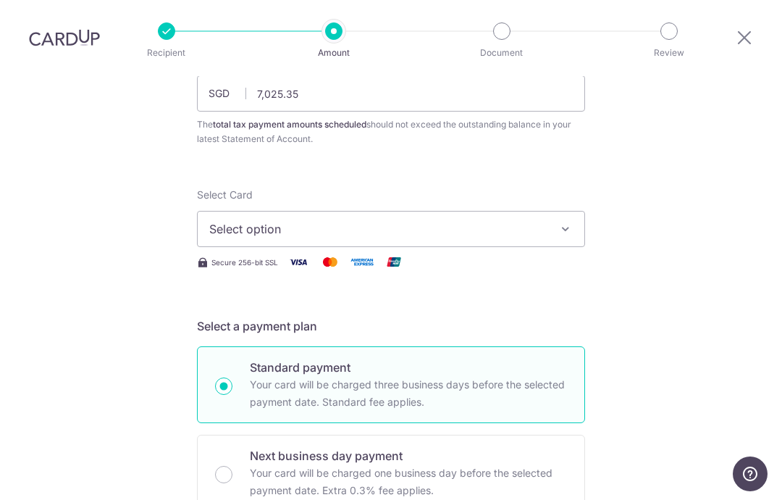
click at [539, 243] on button "Select option" at bounding box center [391, 229] width 388 height 36
type input "7,025.35"
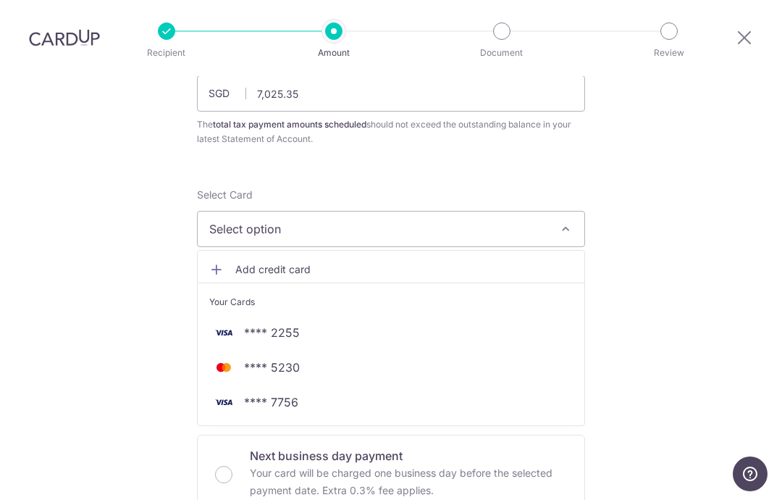
click at [306, 340] on span "**** 2255" at bounding box center [391, 332] width 364 height 17
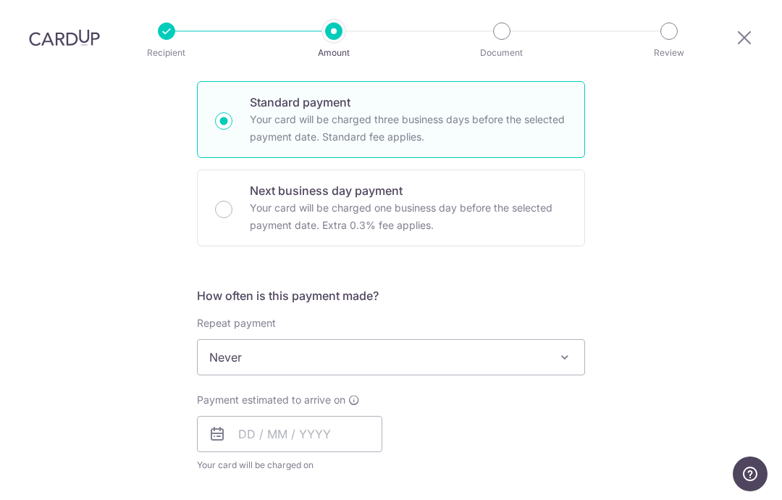
scroll to position [385, 0]
click at [536, 363] on span "Never" at bounding box center [391, 356] width 387 height 35
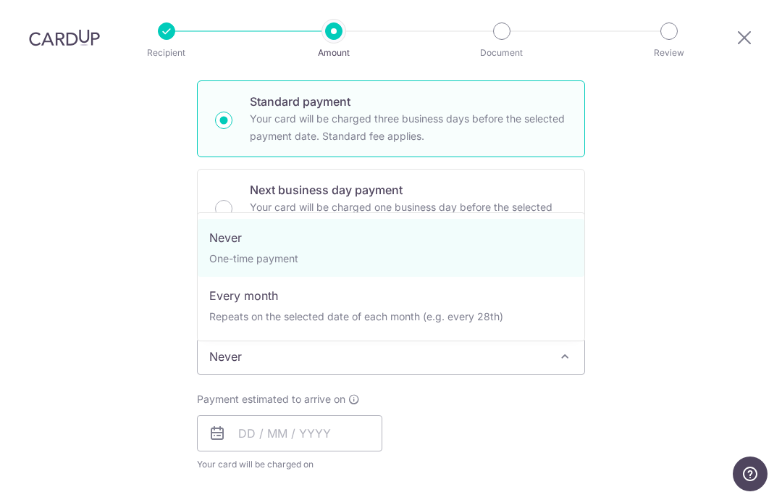
select select "3"
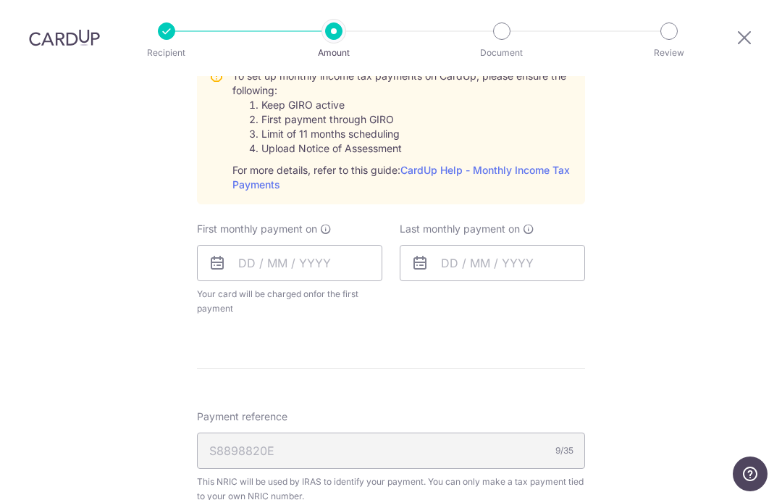
scroll to position [713, 0]
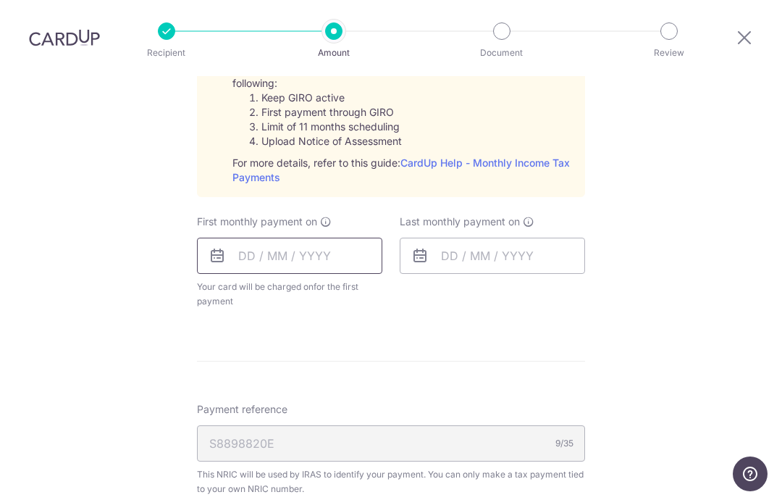
click at [276, 262] on input "text" at bounding box center [289, 256] width 185 height 36
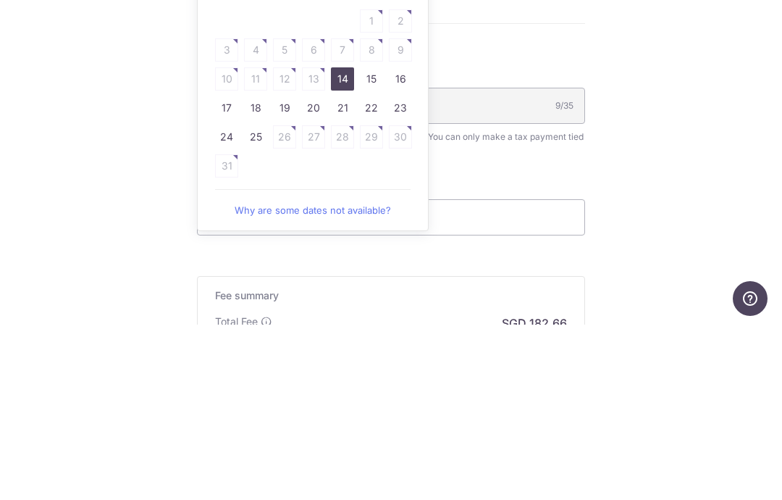
scroll to position [875, 0]
click at [263, 301] on link "25" at bounding box center [255, 312] width 23 height 23
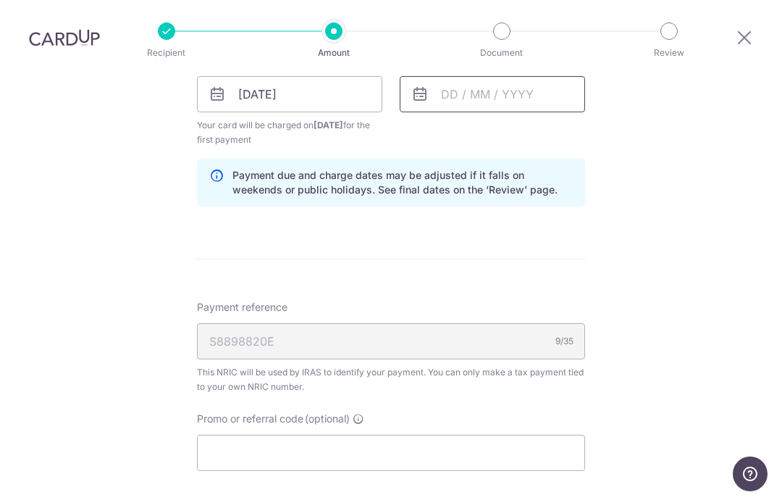
click at [477, 104] on input "text" at bounding box center [492, 94] width 185 height 36
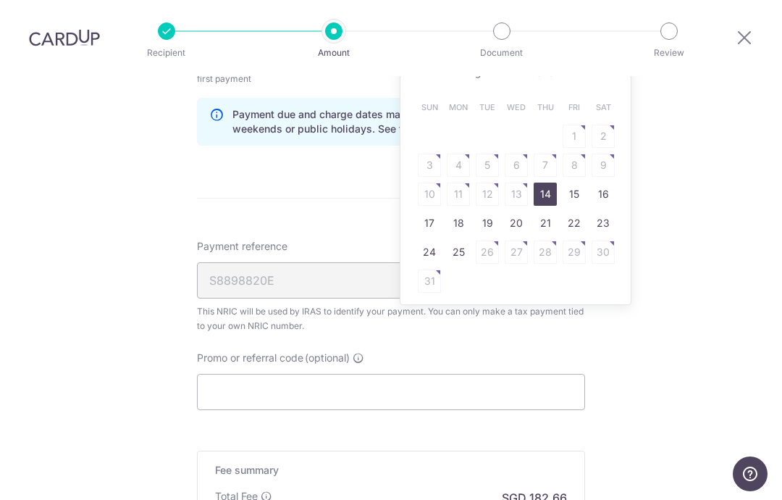
scroll to position [934, 0]
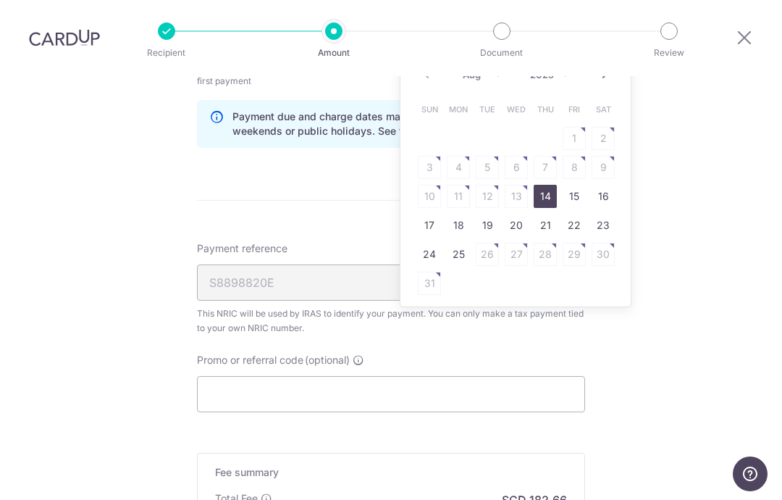
click at [500, 77] on select "Aug Sep Oct Nov Dec" at bounding box center [482, 75] width 38 height 12
click at [564, 82] on select "2025 2026" at bounding box center [549, 76] width 38 height 12
click at [567, 78] on select "2025 2026" at bounding box center [549, 76] width 38 height 12
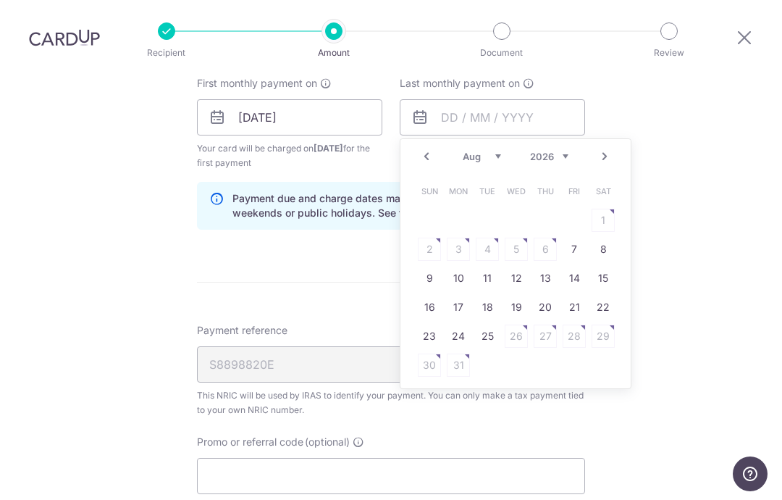
scroll to position [850, 0]
click at [434, 156] on link "Prev" at bounding box center [426, 157] width 17 height 17
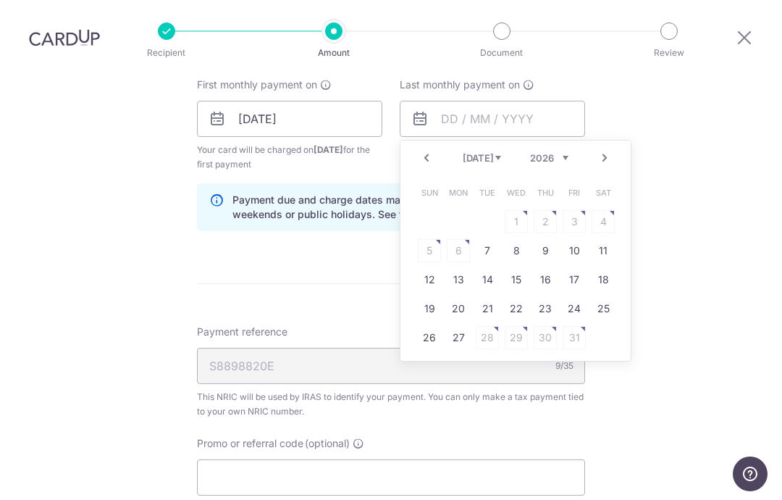
click at [430, 163] on link "Prev" at bounding box center [426, 157] width 17 height 17
click at [428, 164] on link "Prev" at bounding box center [426, 157] width 17 height 17
click at [429, 163] on link "Prev" at bounding box center [426, 157] width 17 height 17
click at [433, 161] on link "Prev" at bounding box center [426, 157] width 17 height 17
click at [263, 125] on input "25/08/2025" at bounding box center [289, 119] width 185 height 36
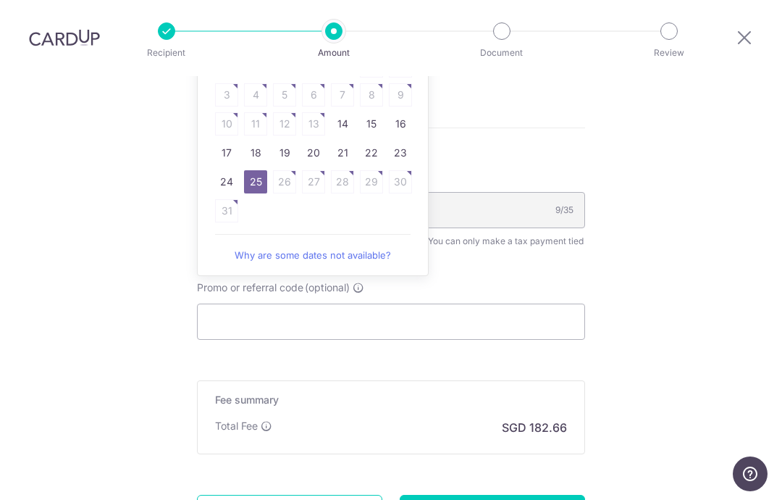
scroll to position [1007, 0]
click at [285, 158] on link "19" at bounding box center [284, 151] width 23 height 23
type input "[DATE]"
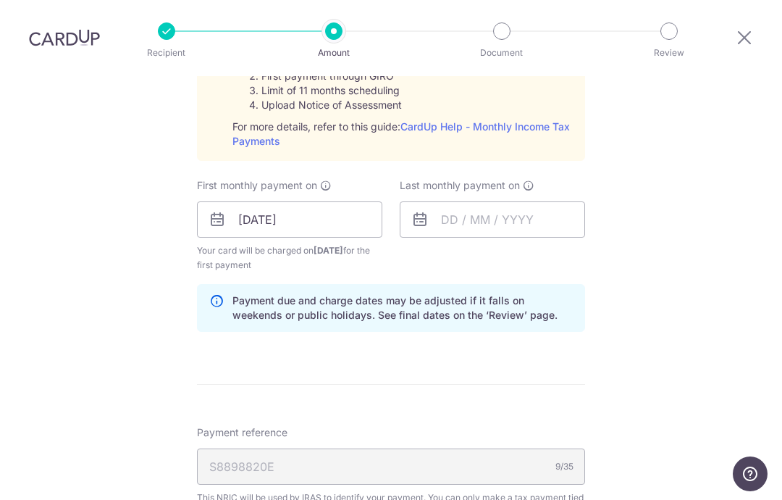
scroll to position [742, 0]
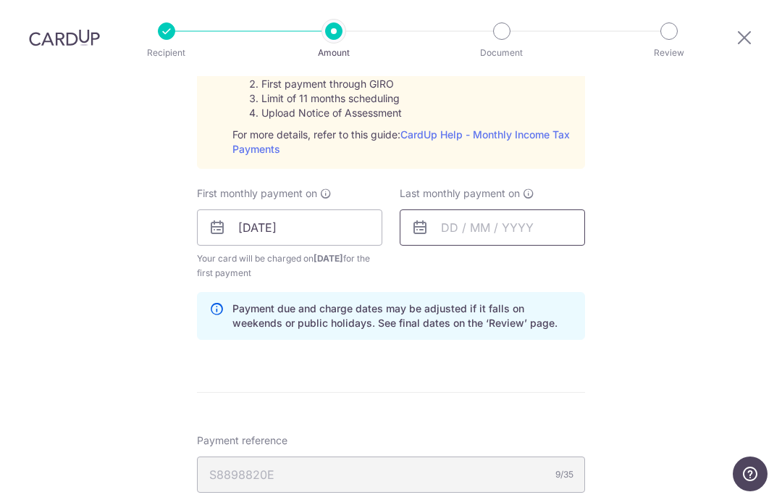
click at [472, 232] on input "text" at bounding box center [492, 227] width 185 height 36
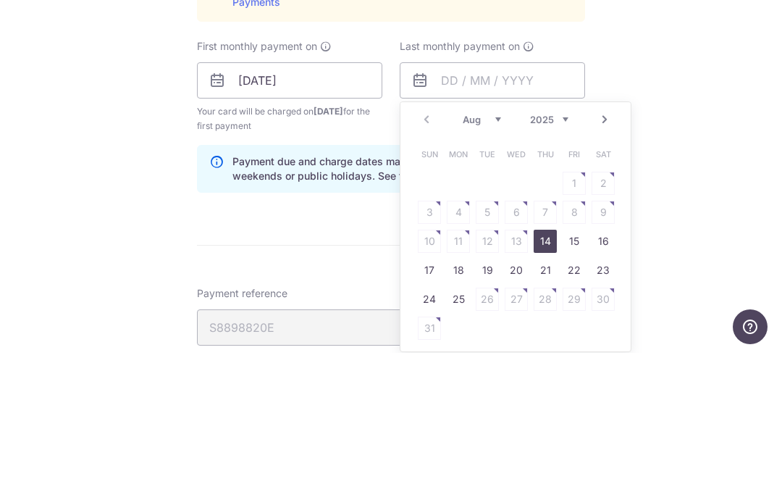
click at [612, 258] on link "Next" at bounding box center [604, 266] width 17 height 17
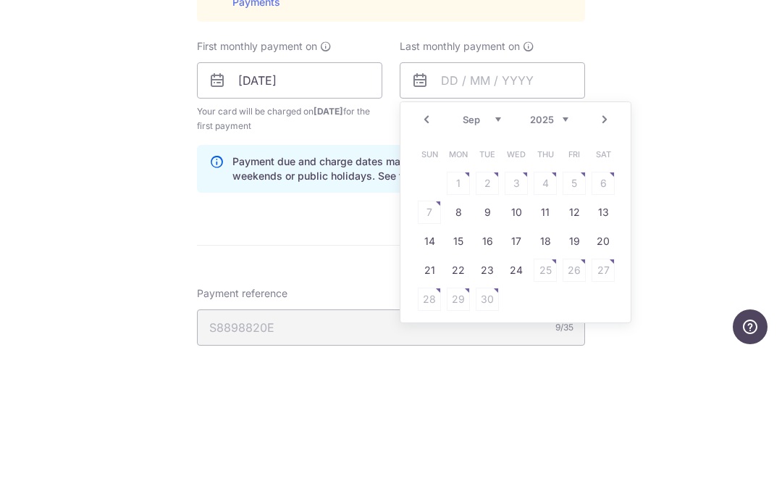
click at [609, 258] on link "Next" at bounding box center [604, 266] width 17 height 17
click at [611, 258] on link "Next" at bounding box center [604, 266] width 17 height 17
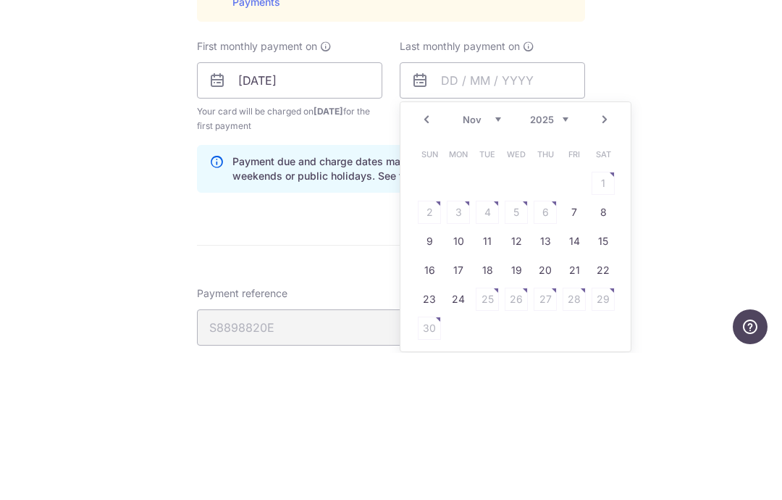
click at [608, 258] on link "Next" at bounding box center [604, 266] width 17 height 17
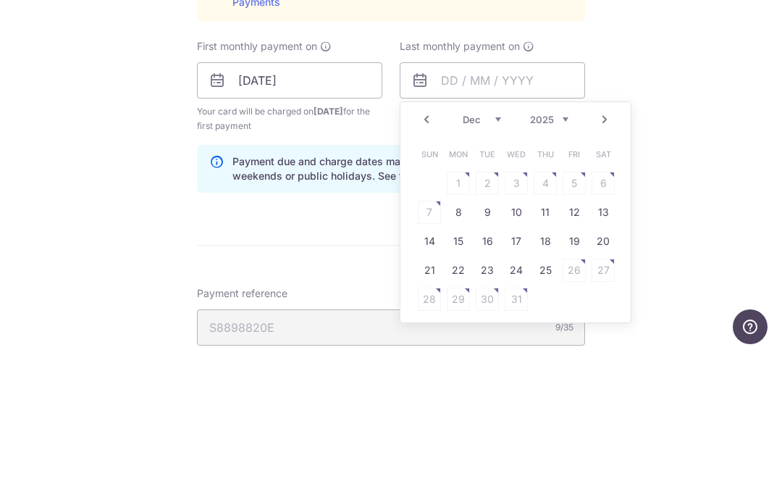
click at [605, 258] on link "Next" at bounding box center [604, 266] width 17 height 17
click at [600, 258] on link "Next" at bounding box center [604, 266] width 17 height 17
click at [603, 258] on link "Next" at bounding box center [604, 266] width 17 height 17
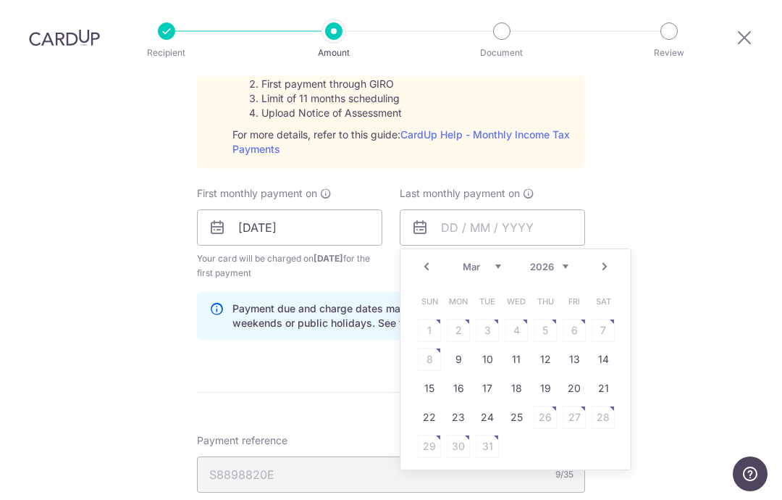
click at [612, 267] on link "Next" at bounding box center [604, 266] width 17 height 17
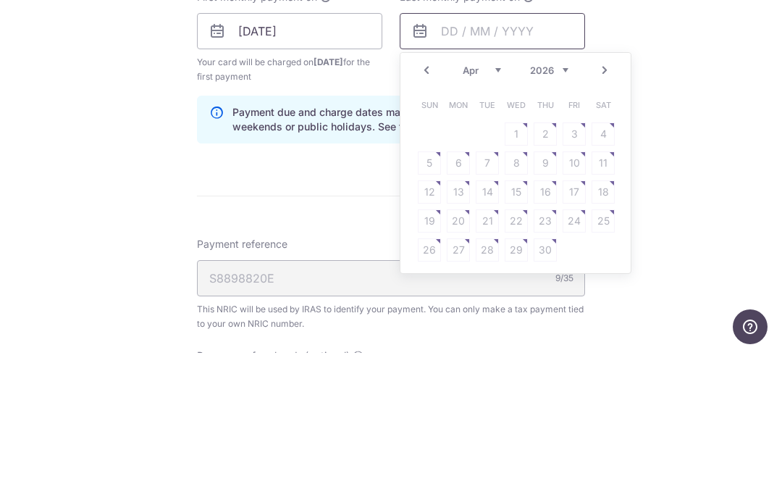
scroll to position [790, 0]
click at [440, 201] on div "Prev Next Jan Feb Mar Apr May Jun Jul Aug Sep 2025 2026" at bounding box center [516, 218] width 230 height 35
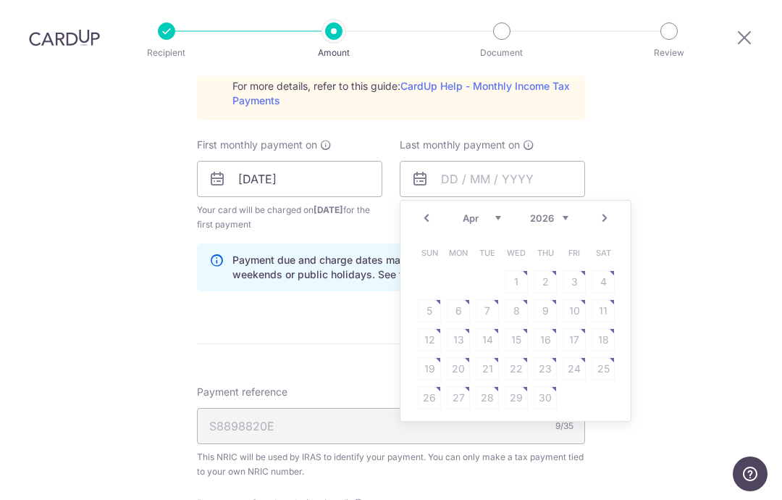
click at [435, 225] on link "Prev" at bounding box center [426, 217] width 17 height 17
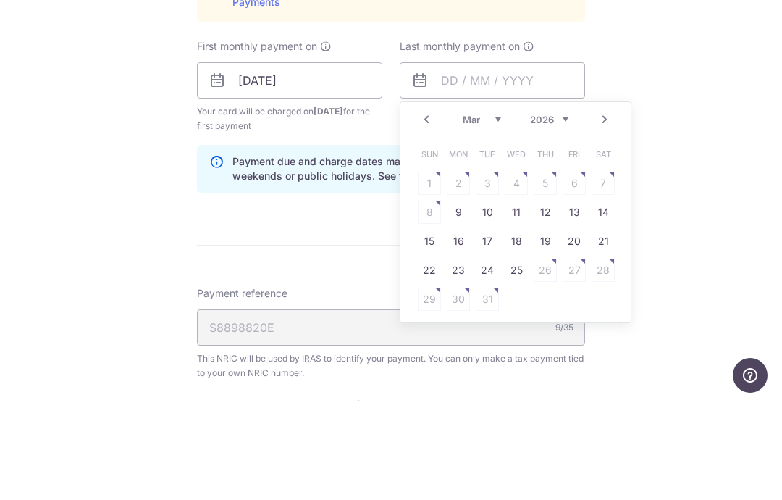
click at [435, 209] on link "Prev" at bounding box center [426, 217] width 17 height 17
click at [612, 209] on link "Next" at bounding box center [604, 217] width 17 height 17
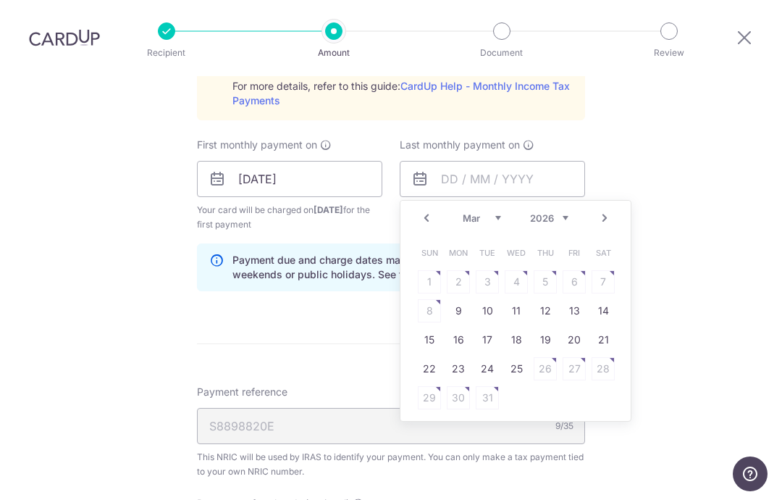
click at [525, 373] on link "25" at bounding box center [516, 368] width 23 height 23
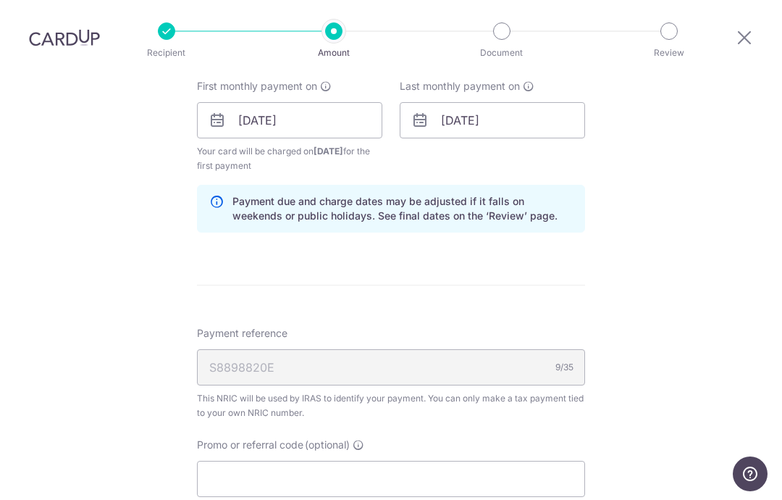
scroll to position [851, 0]
click at [511, 121] on input "25/03/2026" at bounding box center [492, 118] width 185 height 36
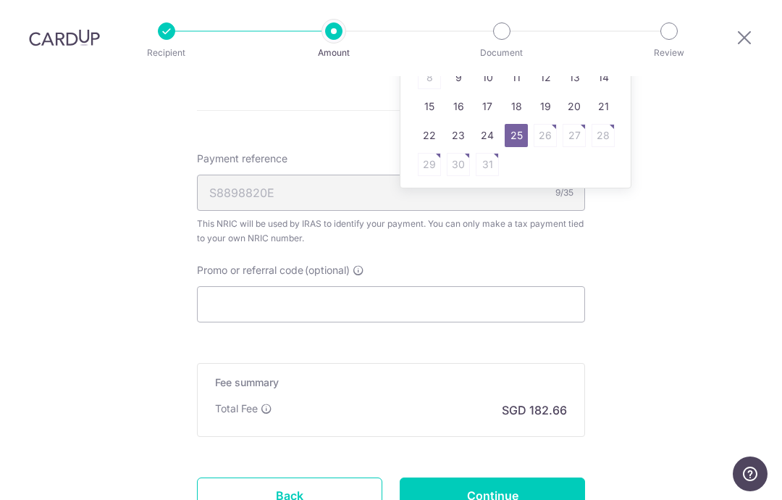
scroll to position [1024, 0]
click at [547, 112] on link "19" at bounding box center [545, 105] width 23 height 23
type input "[DATE]"
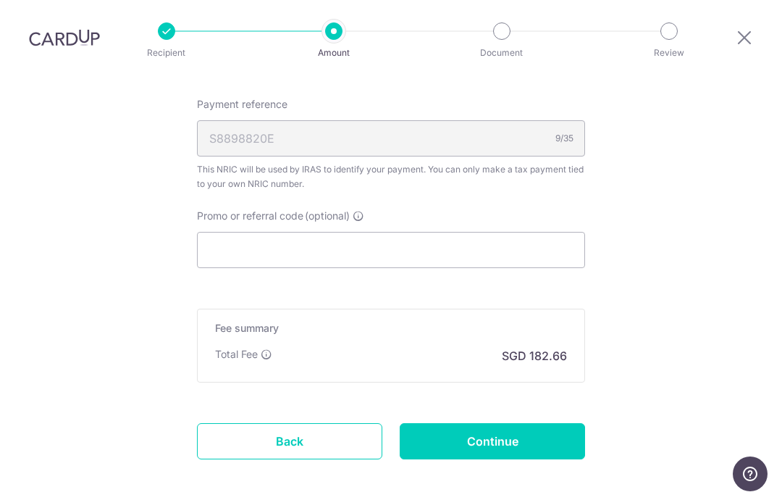
scroll to position [1091, 0]
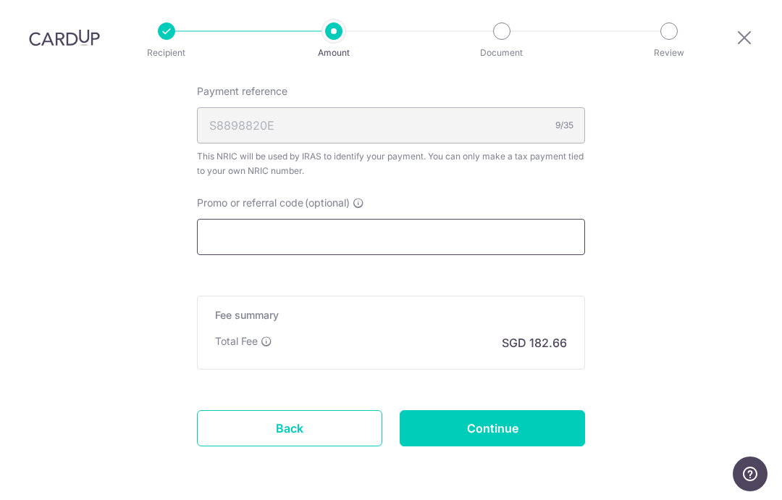
click at [440, 243] on input "Promo or referral code (optional)" at bounding box center [391, 237] width 388 height 36
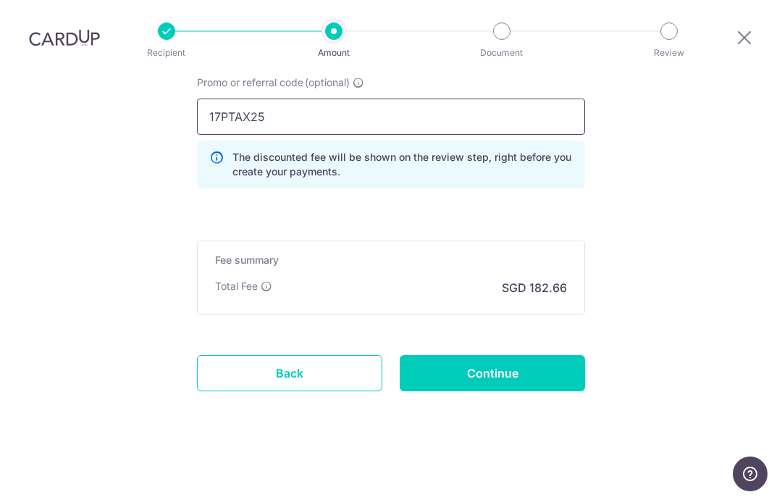
type input "17PTAX25"
click at [515, 369] on input "Continue" at bounding box center [492, 373] width 185 height 36
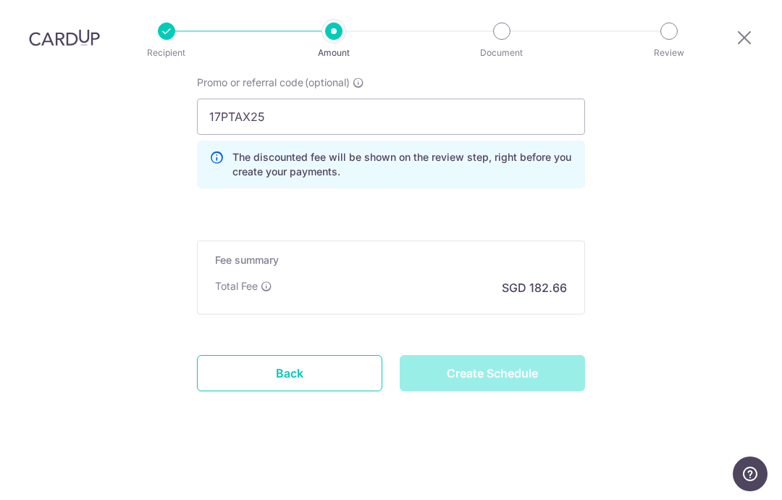
type input "Create Schedule"
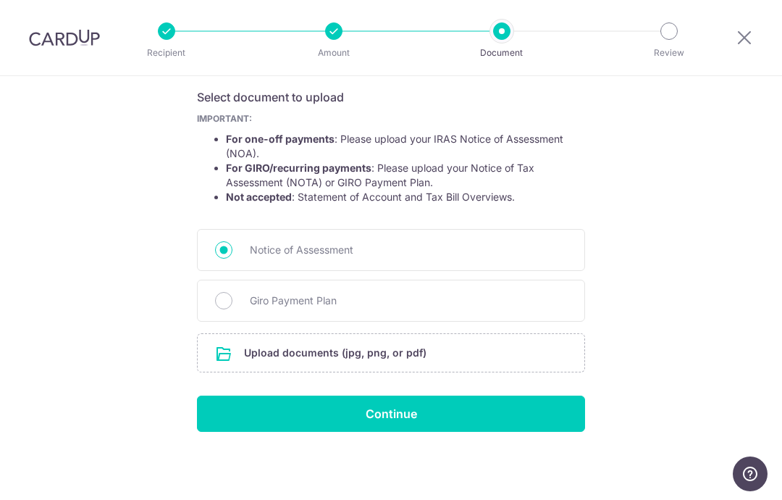
scroll to position [246, 0]
click at [469, 349] on input "file" at bounding box center [391, 353] width 387 height 38
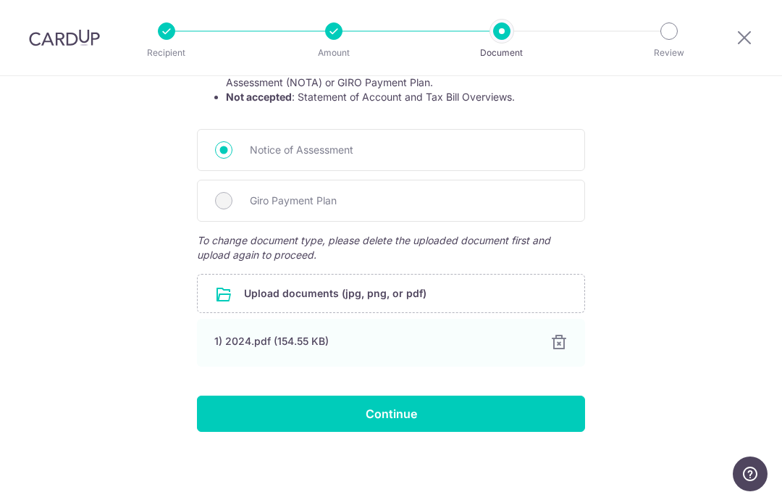
scroll to position [345, 0]
click at [459, 412] on input "Continue" at bounding box center [391, 413] width 388 height 36
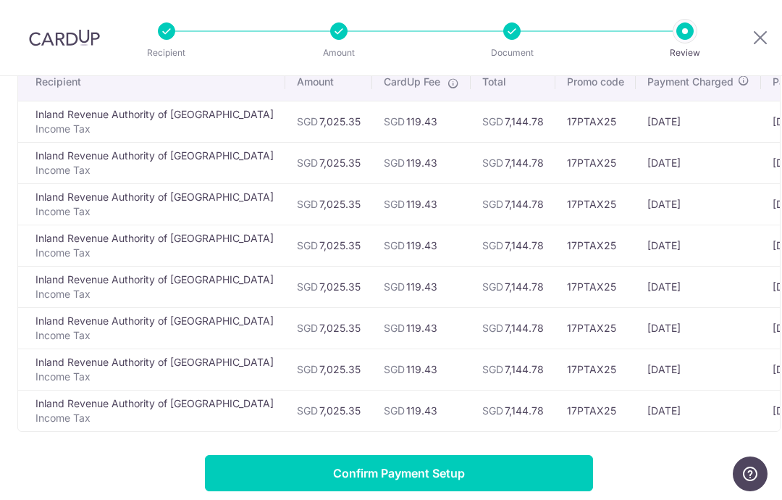
scroll to position [123, 0]
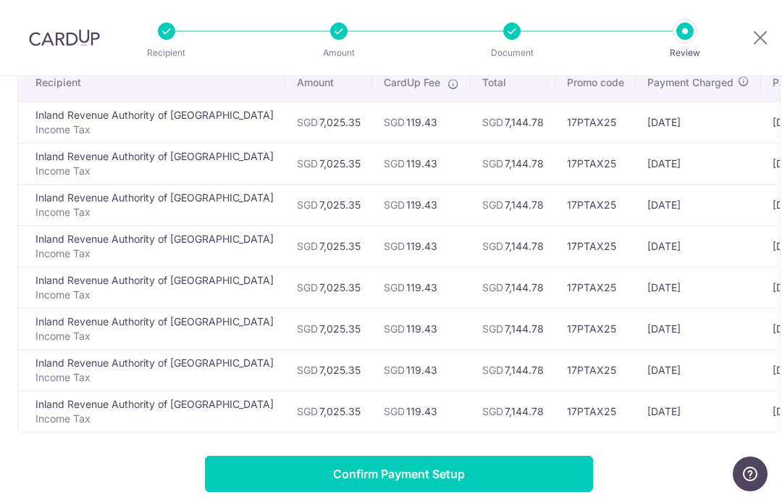
click at [437, 474] on input "Confirm Payment Setup" at bounding box center [399, 474] width 388 height 36
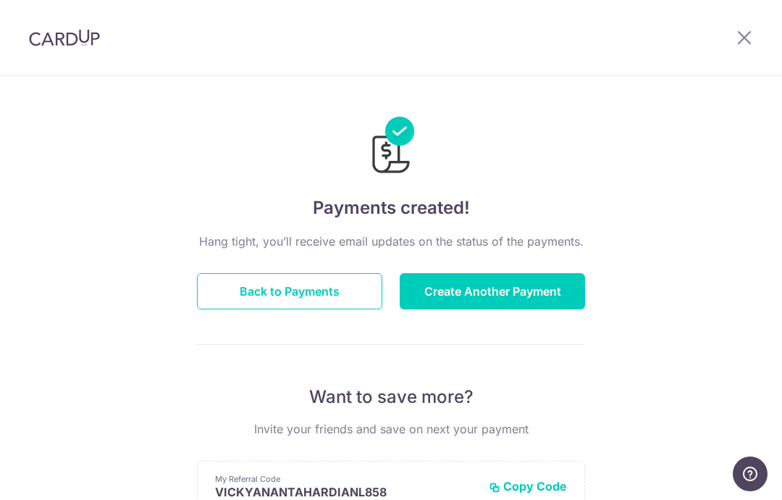
click at [321, 303] on button "Back to Payments" at bounding box center [289, 291] width 185 height 36
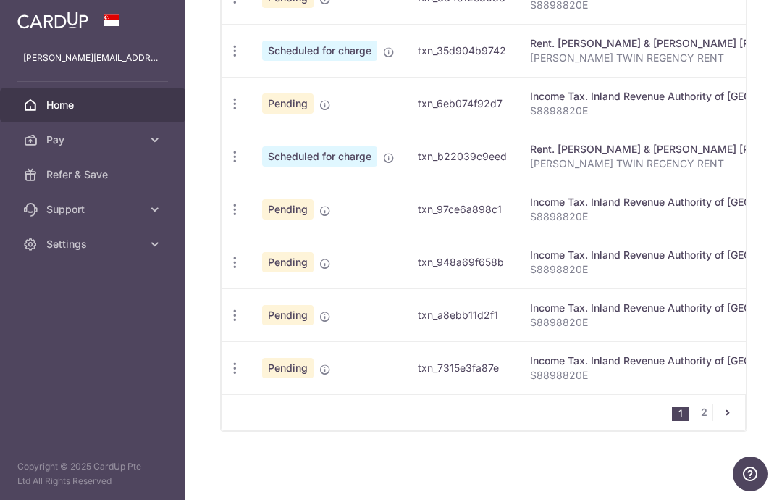
click at [706, 406] on link "2" at bounding box center [703, 411] width 17 height 17
